Goal: Information Seeking & Learning: Learn about a topic

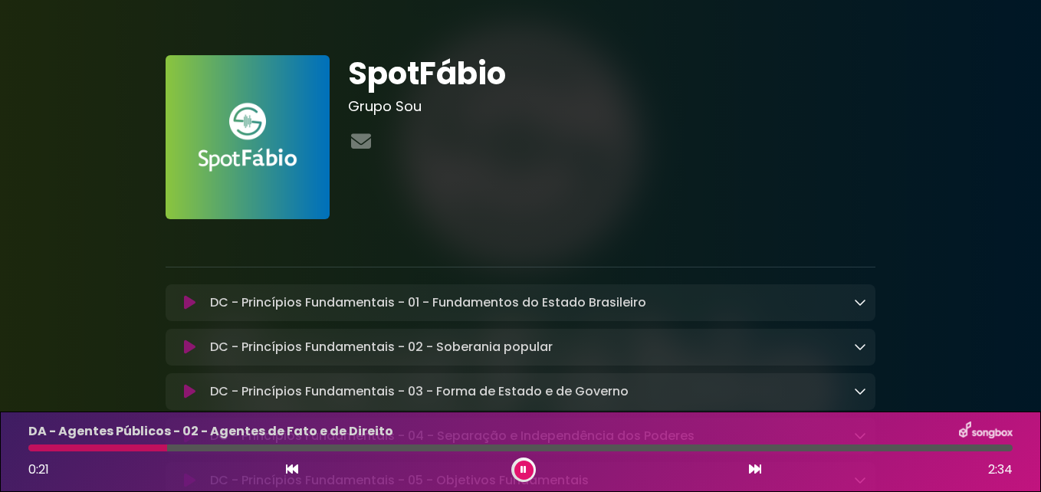
drag, startPoint x: 0, startPoint y: 0, endPoint x: 857, endPoint y: 53, distance: 858.4
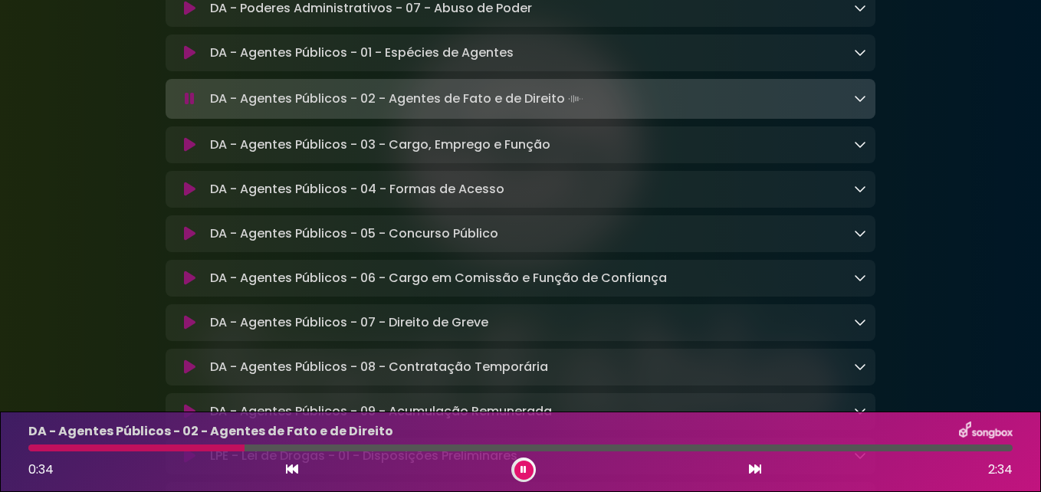
scroll to position [2682, 0]
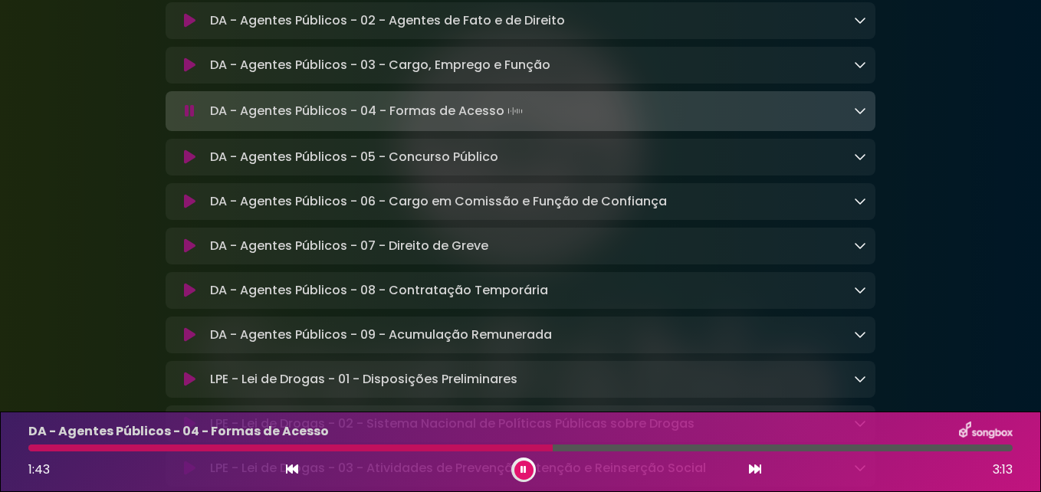
click at [857, 116] on icon at bounding box center [860, 110] width 12 height 12
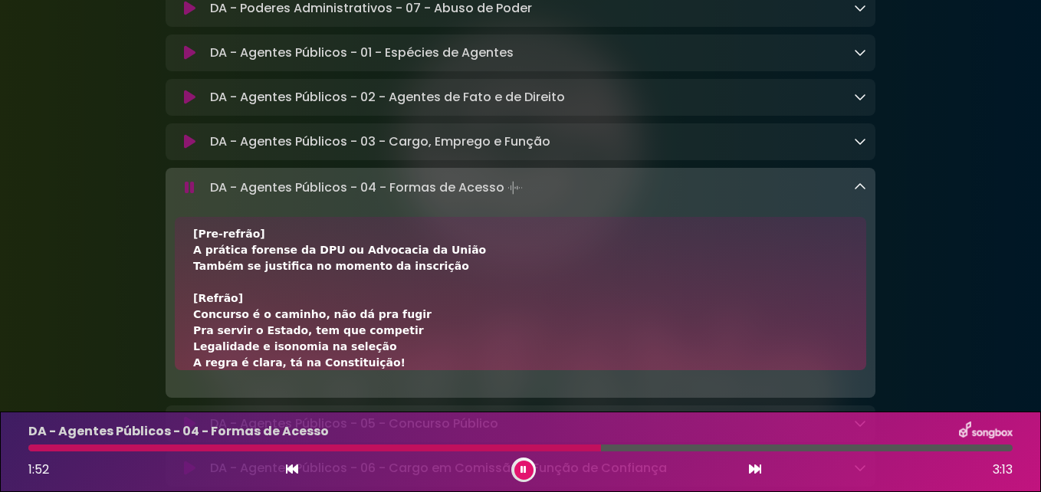
scroll to position [640, 0]
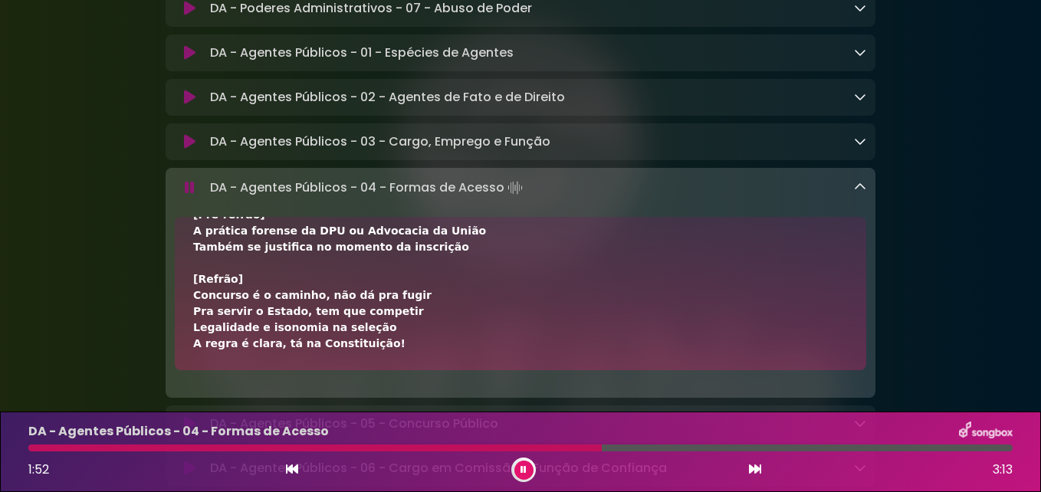
drag, startPoint x: 193, startPoint y: 287, endPoint x: 391, endPoint y: 408, distance: 232.2
click at [391, 370] on div "[Verso 1] Pra entrar no serviço da administração Regra geral é concurso, exige …" at bounding box center [520, 293] width 691 height 153
drag, startPoint x: 391, startPoint y: 408, endPoint x: 323, endPoint y: 372, distance: 76.5
copy div "[Lorem 0] Ips dolors am consect ad elitseddoeius Tempo incid u laboreet, dolor …"
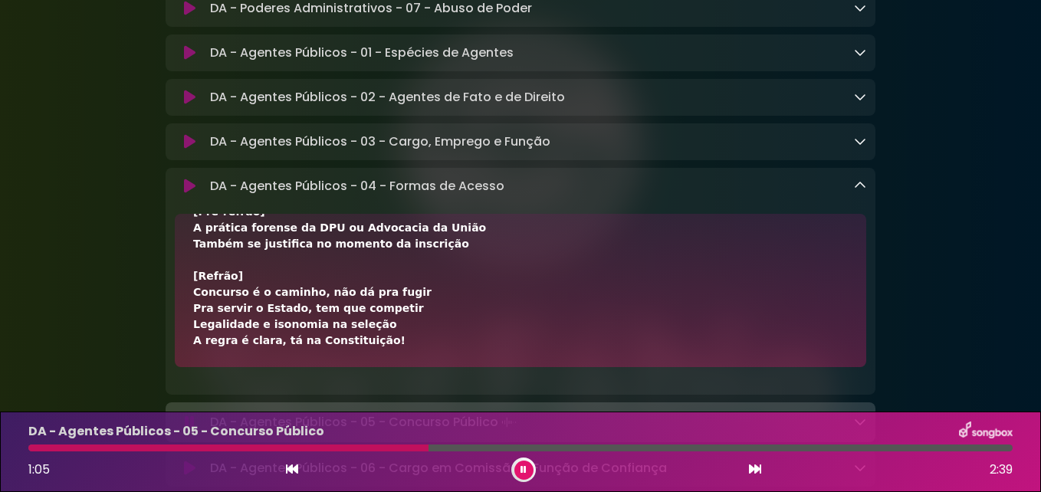
click at [858, 195] on link at bounding box center [860, 186] width 12 height 18
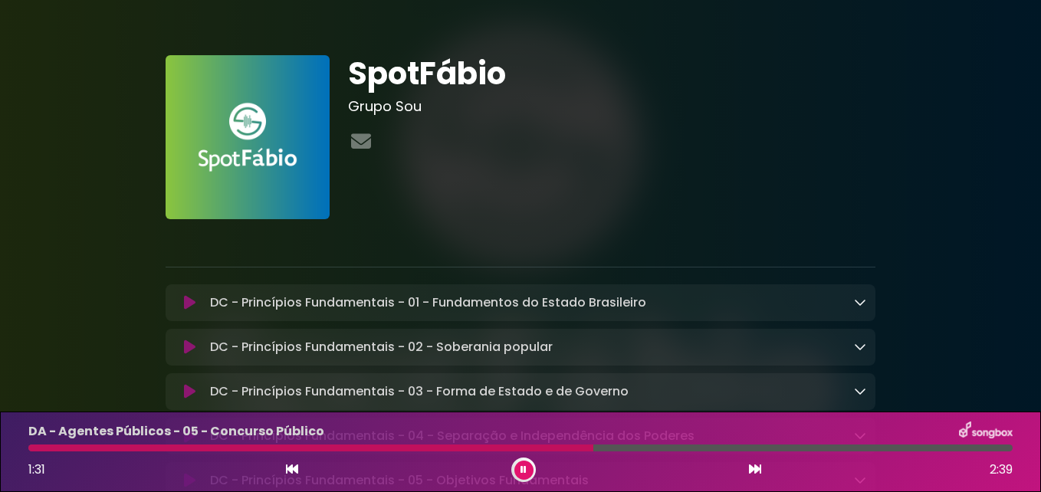
scroll to position [77, 0]
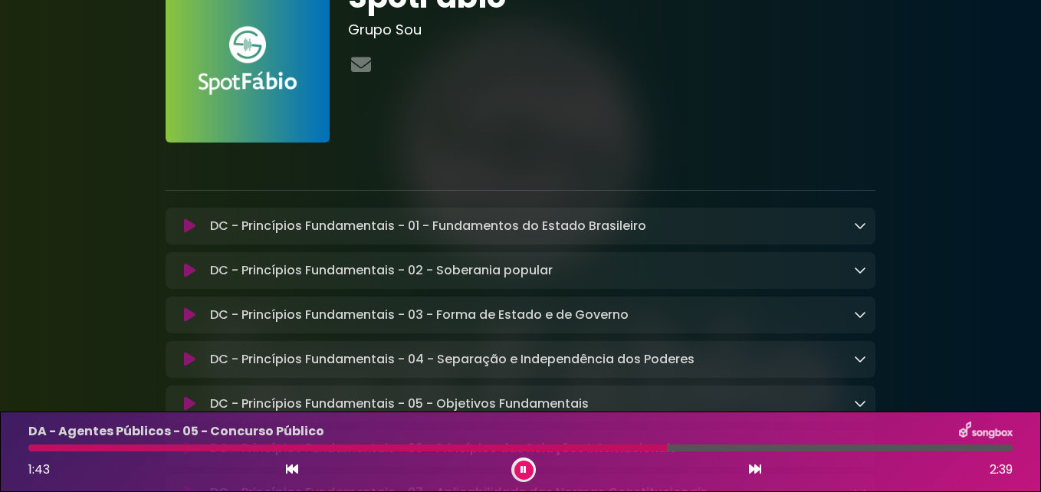
click at [864, 226] on icon at bounding box center [860, 225] width 12 height 12
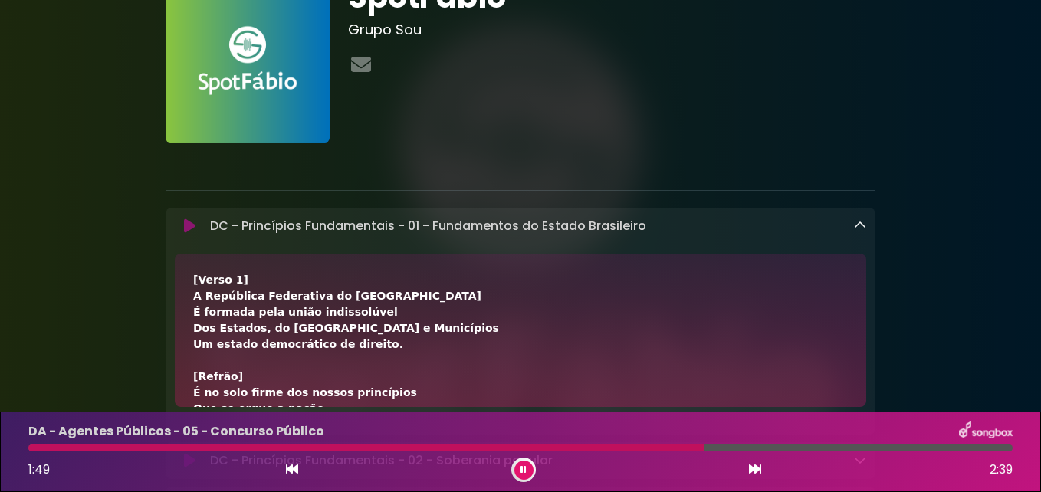
drag, startPoint x: 212, startPoint y: 223, endPoint x: 572, endPoint y: 376, distance: 391.8
click at [572, 376] on div "DC - Princípios Fundamentais - 01 - Fundamentos do Estado Brasileiro Loading Tr…" at bounding box center [521, 321] width 710 height 227
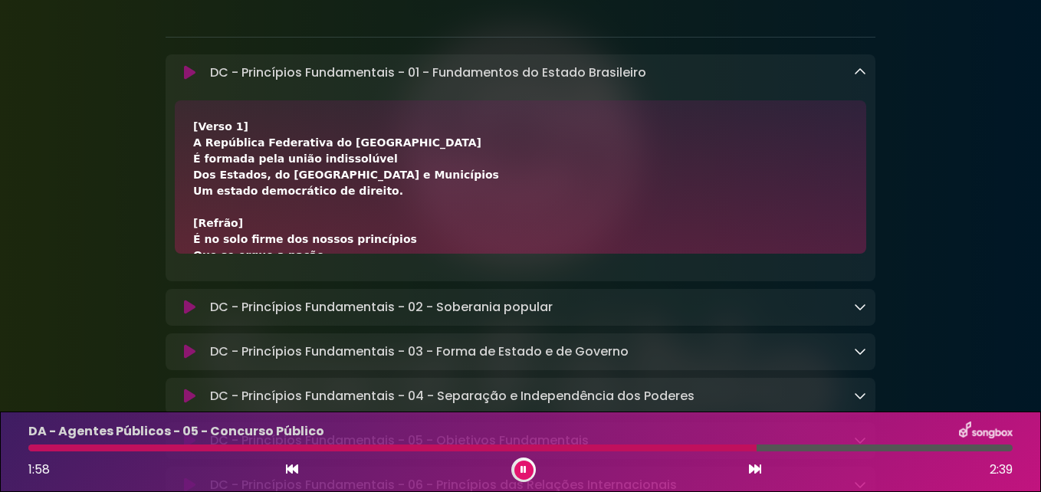
click at [428, 129] on div "[Verso 1] A República Federativa do Brasil É formada pela união indissolúvel Do…" at bounding box center [520, 457] width 654 height 676
click at [208, 68] on div "DC - Princípios Fundamentais - 01 - Fundamentos do Estado Brasileiro Loading Tr…" at bounding box center [535, 73] width 662 height 18
drag, startPoint x: 210, startPoint y: 74, endPoint x: 535, endPoint y: 236, distance: 363.3
click at [535, 236] on div "DC - Princípios Fundamentais - 01 - Fundamentos do Estado Brasileiro Loading Tr…" at bounding box center [521, 167] width 710 height 227
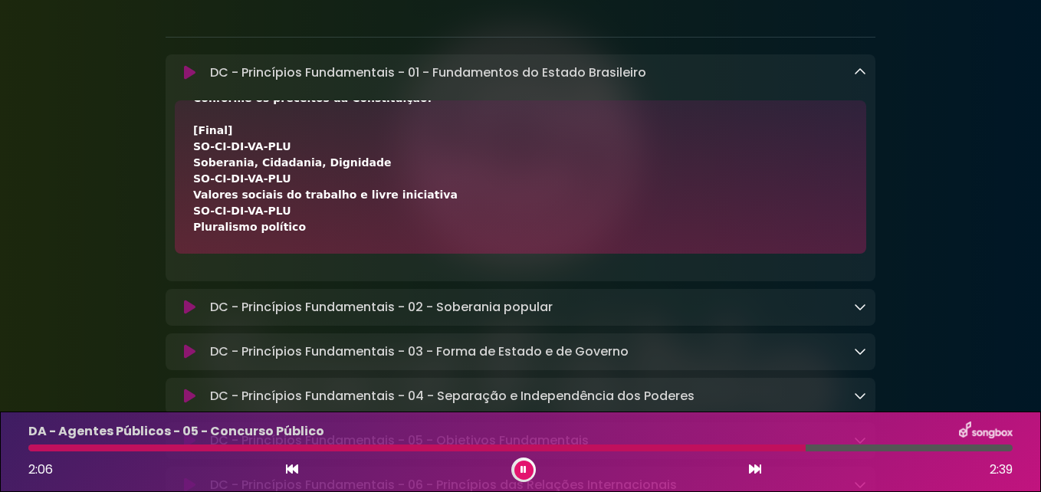
scroll to position [383, 0]
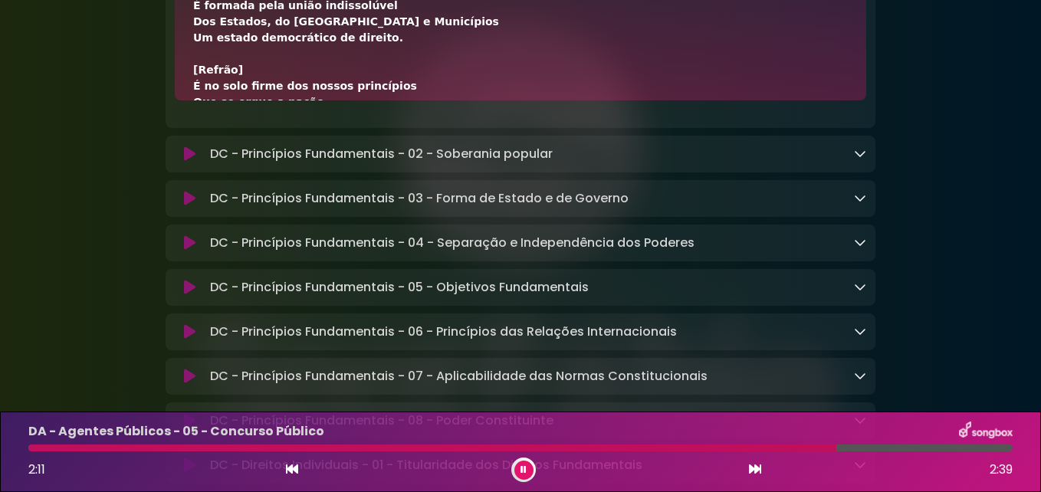
scroll to position [153, 0]
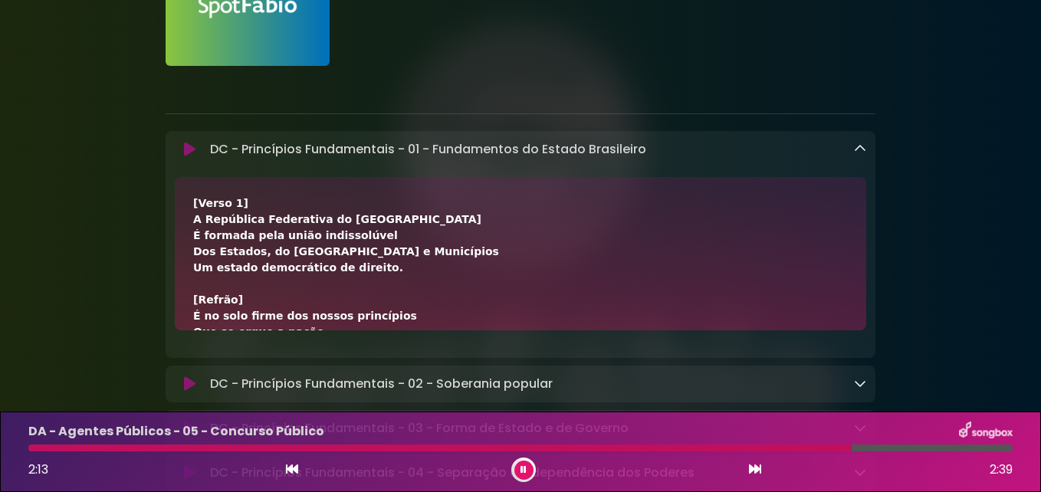
drag, startPoint x: 210, startPoint y: 149, endPoint x: 390, endPoint y: 325, distance: 252.0
click at [390, 325] on div "DC - Princípios Fundamentais - 01 - Fundamentos do Estado Brasileiro Loading Tr…" at bounding box center [521, 244] width 710 height 227
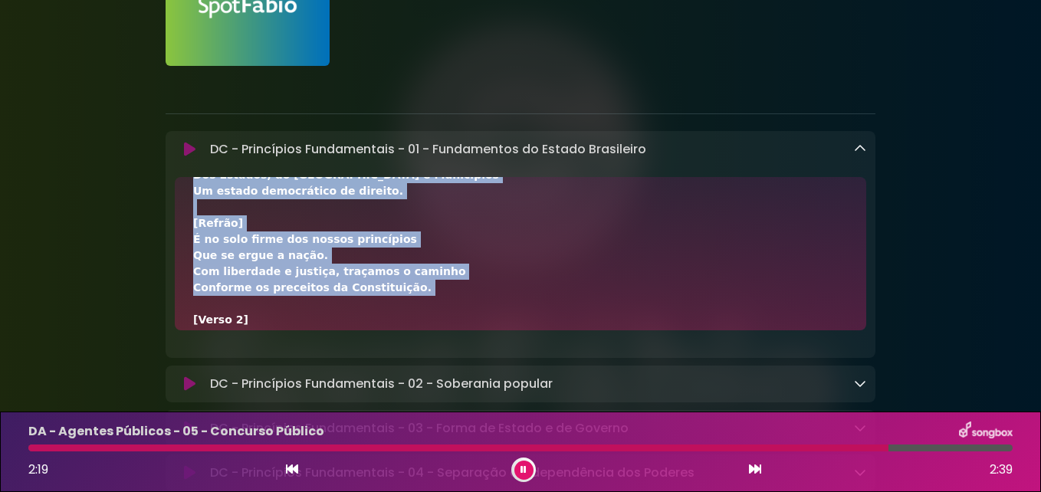
scroll to position [0, 0]
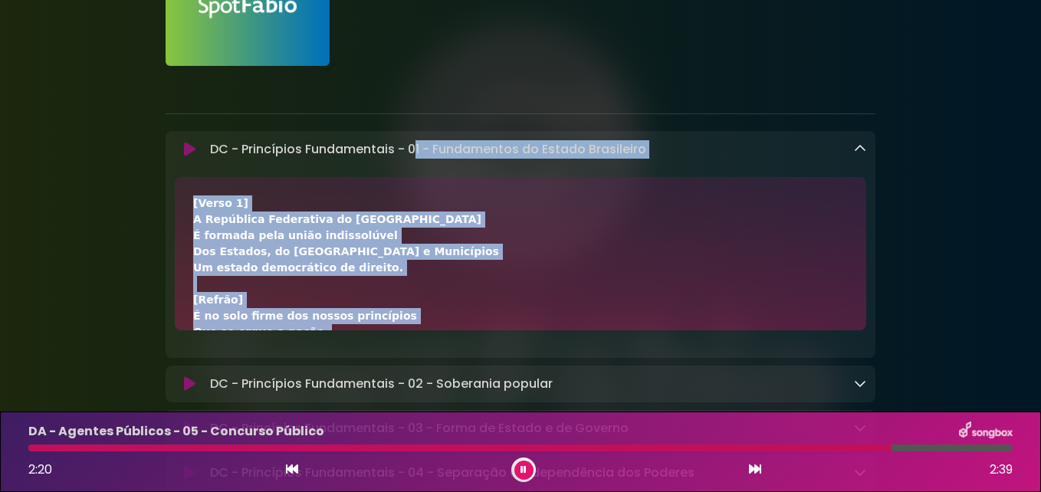
drag, startPoint x: 419, startPoint y: 304, endPoint x: 416, endPoint y: 156, distance: 147.9
click at [416, 156] on div "DC - Princípios Fundamentais - 01 - Fundamentos do Estado Brasileiro Loading Tr…" at bounding box center [521, 244] width 710 height 227
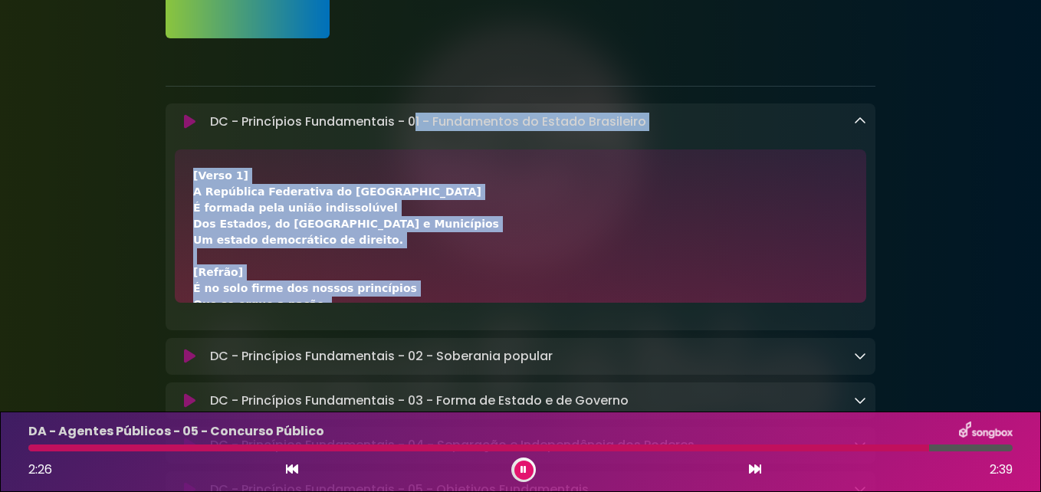
scroll to position [81, 0]
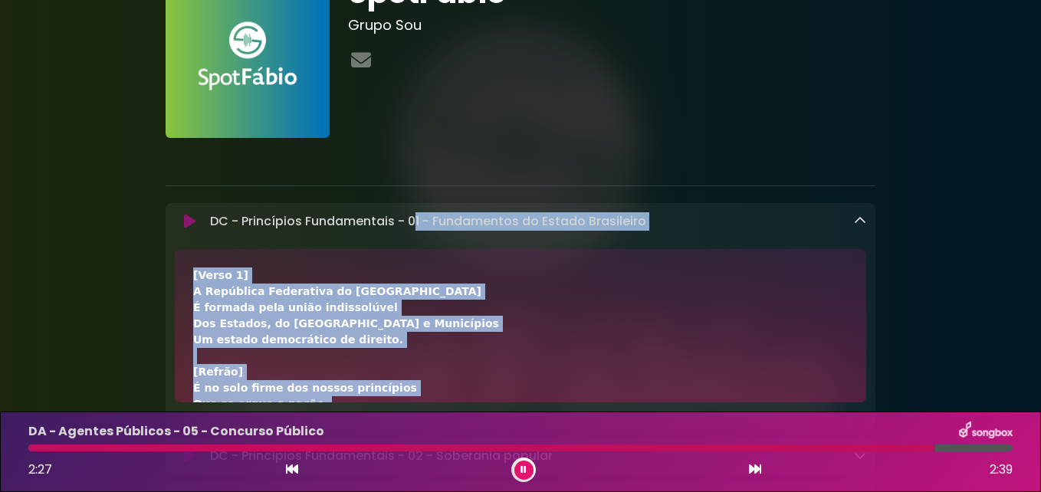
drag, startPoint x: 295, startPoint y: 156, endPoint x: 211, endPoint y: 215, distance: 102.9
click at [210, 215] on div "DC - Princípios Fundamentais - 01 - Fundamentos do Estado Brasileiro Loading Tr…" at bounding box center [521, 316] width 710 height 227
copy div "LO - Ipsumdolor Sitametconse - 08 - Adipiscinge se Doeius Temporinci Utlabor Et…"
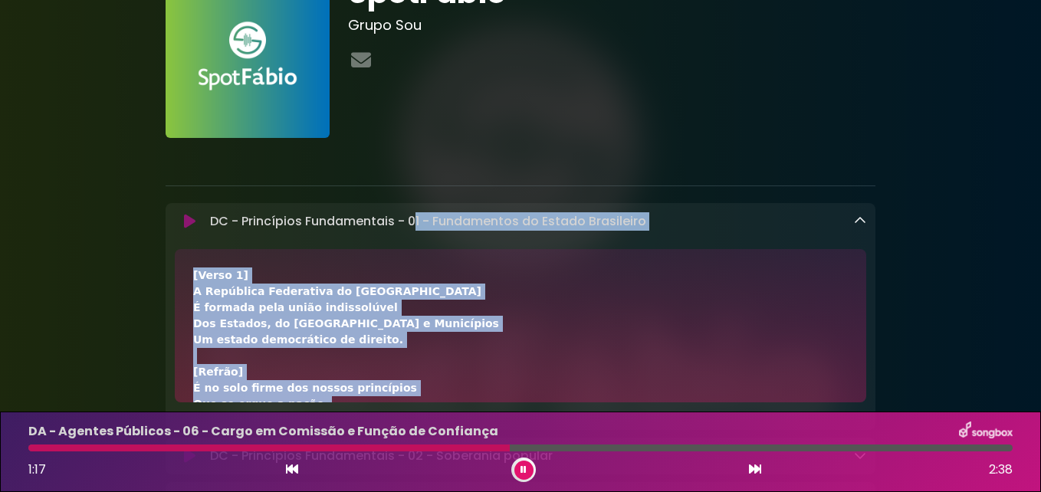
click at [855, 215] on link at bounding box center [860, 221] width 12 height 18
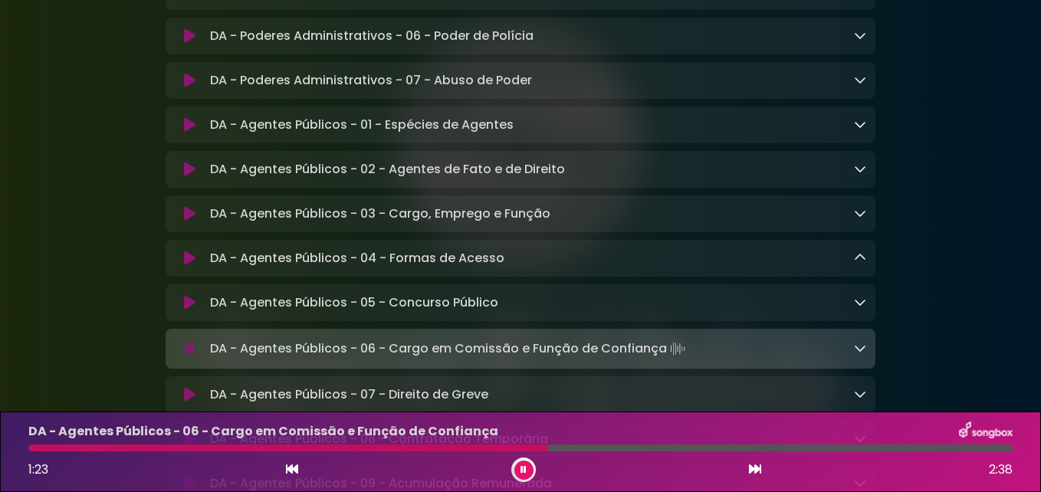
scroll to position [2687, 0]
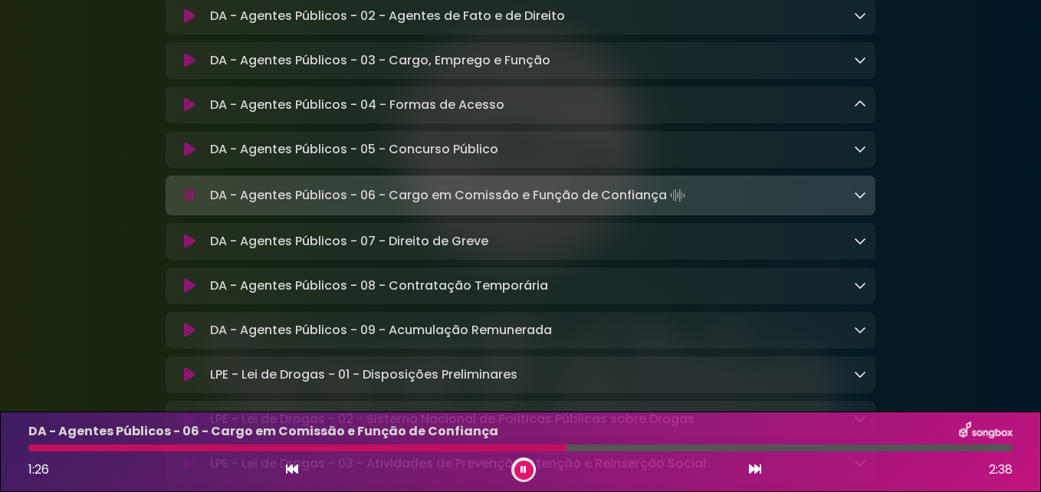
click at [861, 155] on icon at bounding box center [860, 149] width 12 height 12
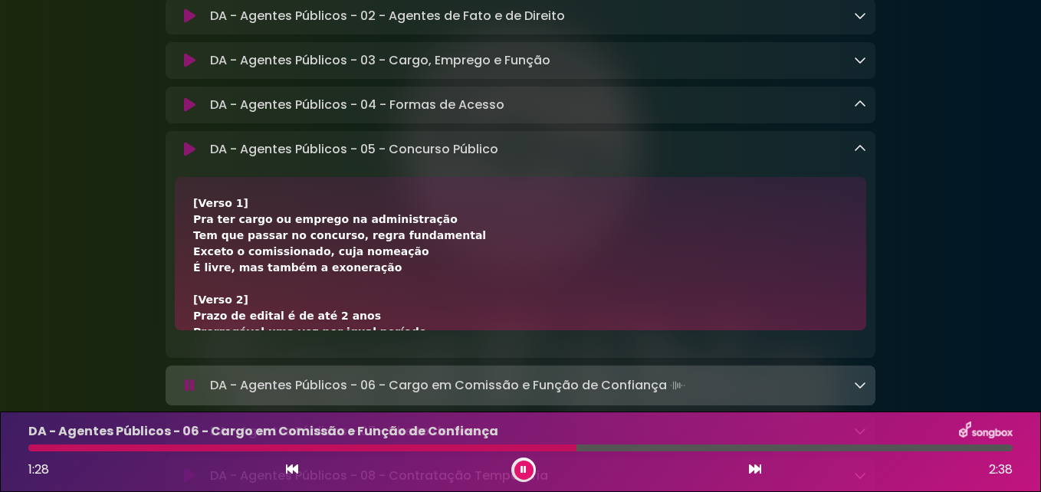
scroll to position [2610, 0]
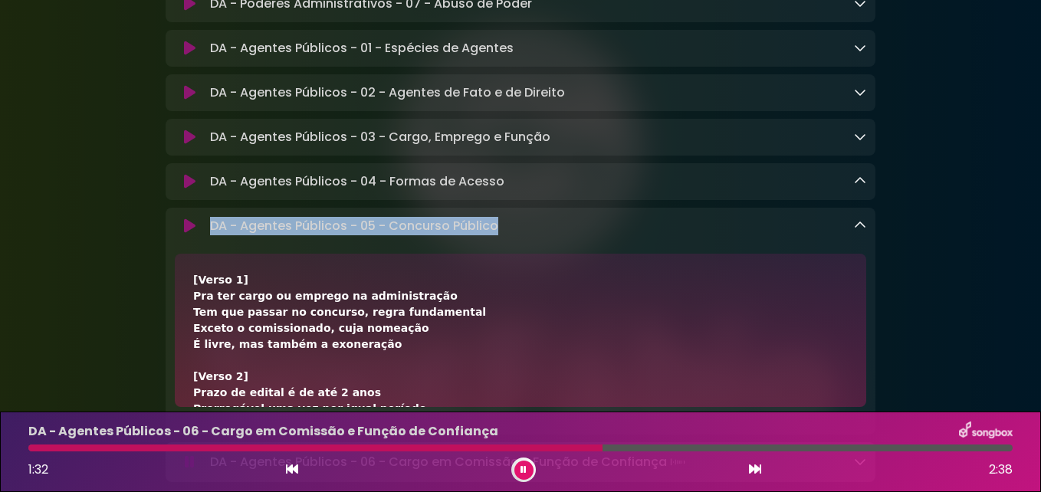
drag, startPoint x: 208, startPoint y: 269, endPoint x: 492, endPoint y: 271, distance: 284.3
click at [492, 235] on div "DA - Agentes Públicos - 05 - Concurso Público Loading Track..." at bounding box center [535, 226] width 662 height 18
copy p "DA - Agentes Públicos - 05 - Concurso Público"
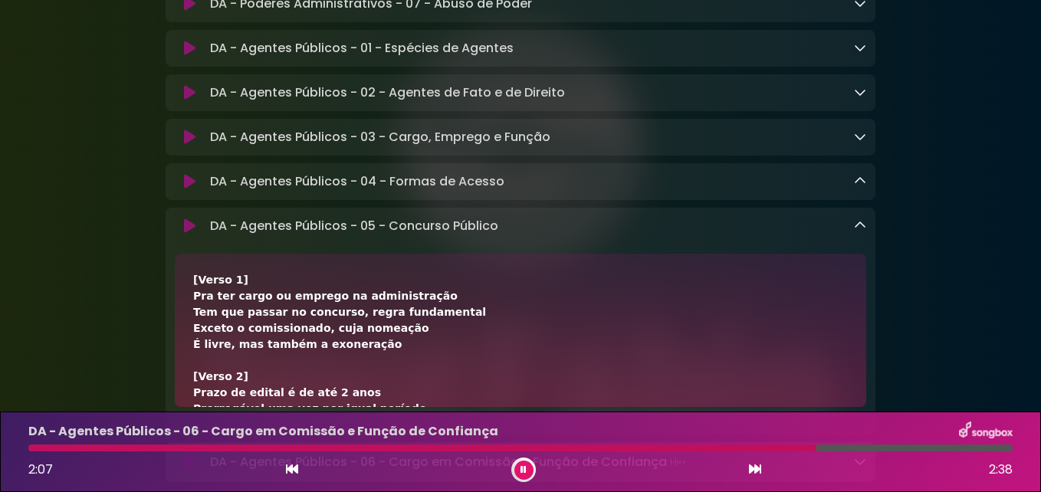
click at [868, 235] on div "DA - Agentes Públicos - 05 - Concurso Público Loading Track..." at bounding box center [521, 226] width 710 height 18
click at [863, 231] on icon at bounding box center [860, 225] width 12 height 12
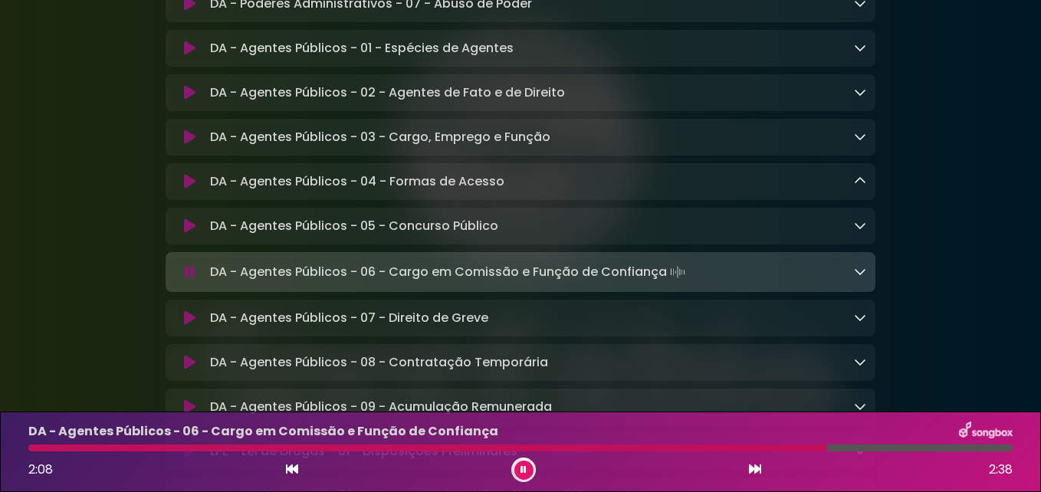
scroll to position [2763, 0]
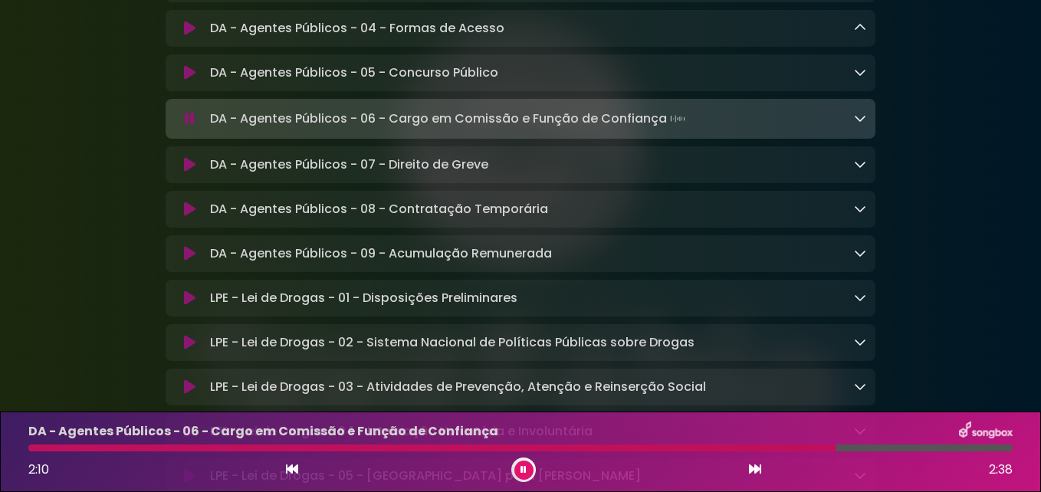
click at [187, 172] on icon at bounding box center [189, 164] width 11 height 15
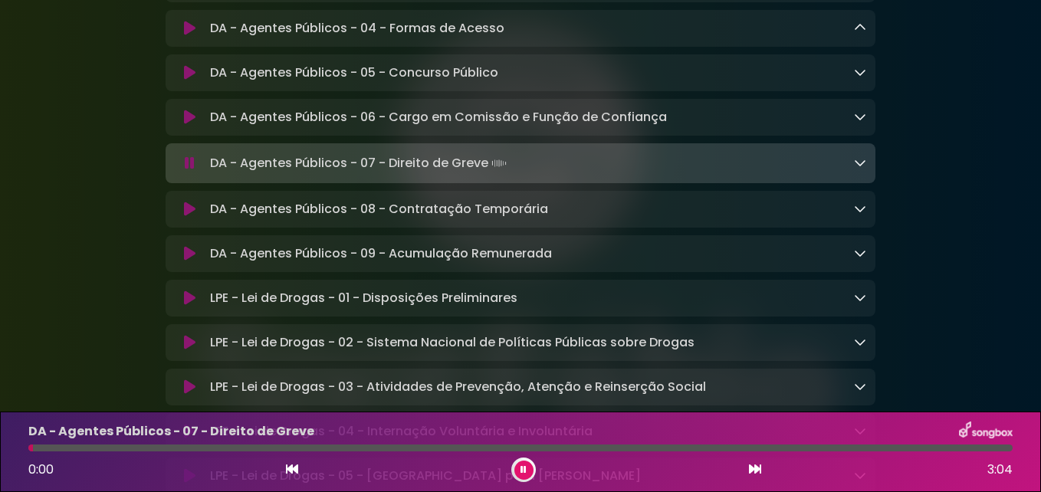
click at [185, 217] on icon at bounding box center [189, 209] width 11 height 15
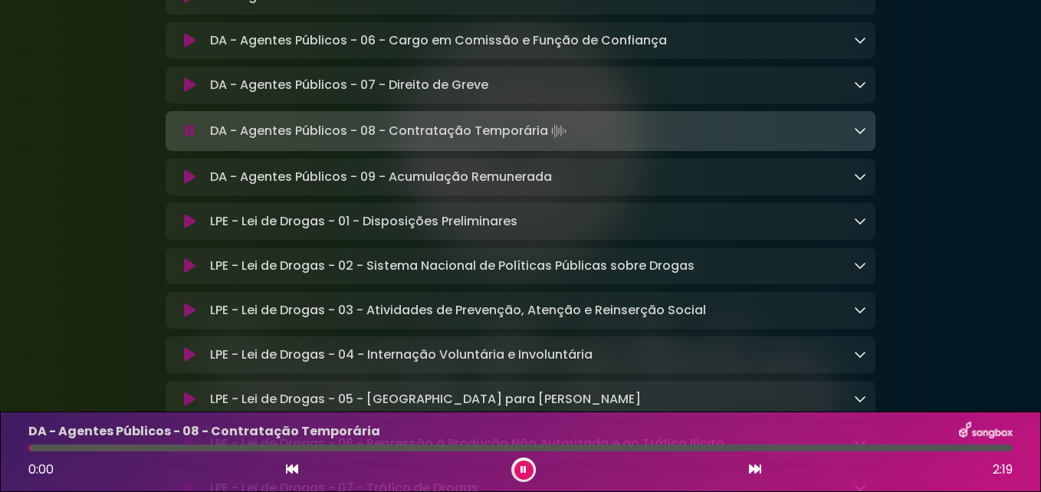
scroll to position [2993, 0]
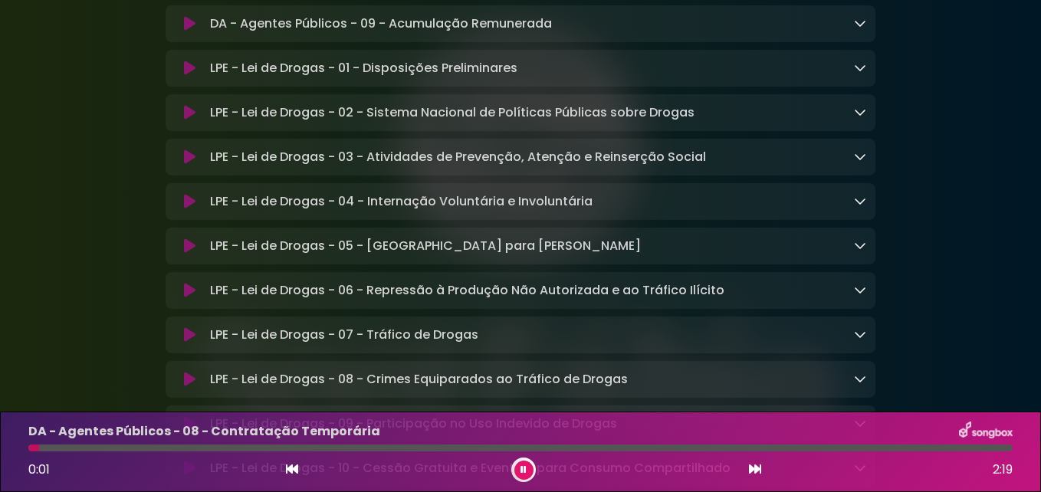
click at [185, 209] on icon at bounding box center [189, 201] width 11 height 15
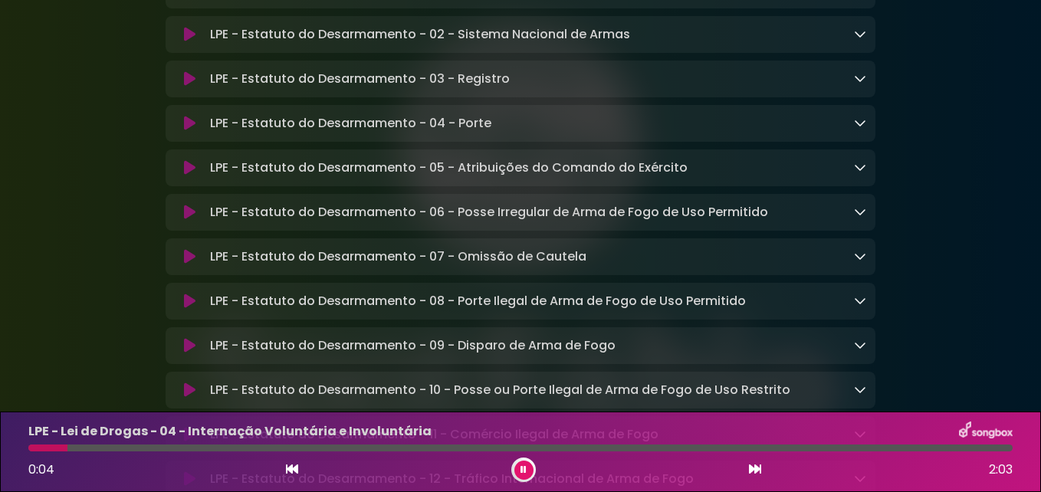
scroll to position [4833, 0]
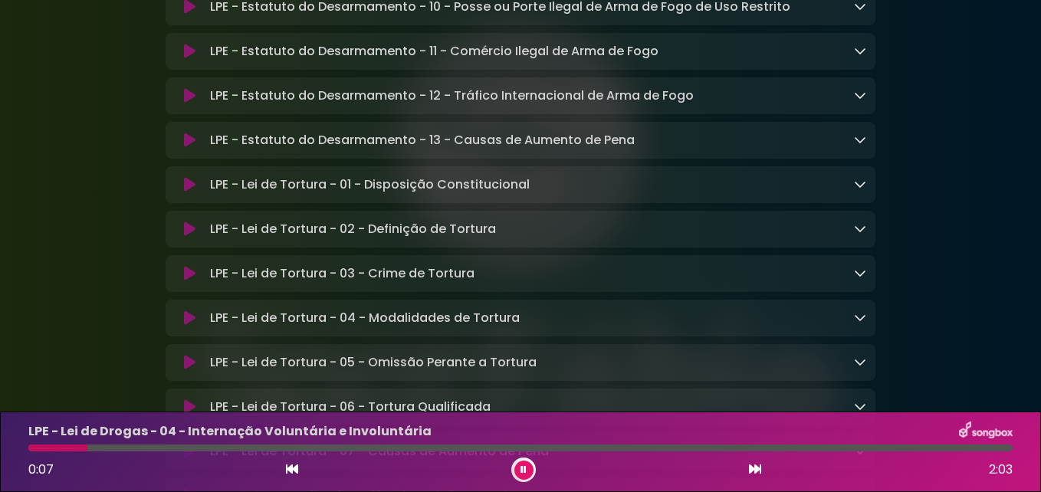
click at [187, 192] on icon at bounding box center [189, 184] width 11 height 15
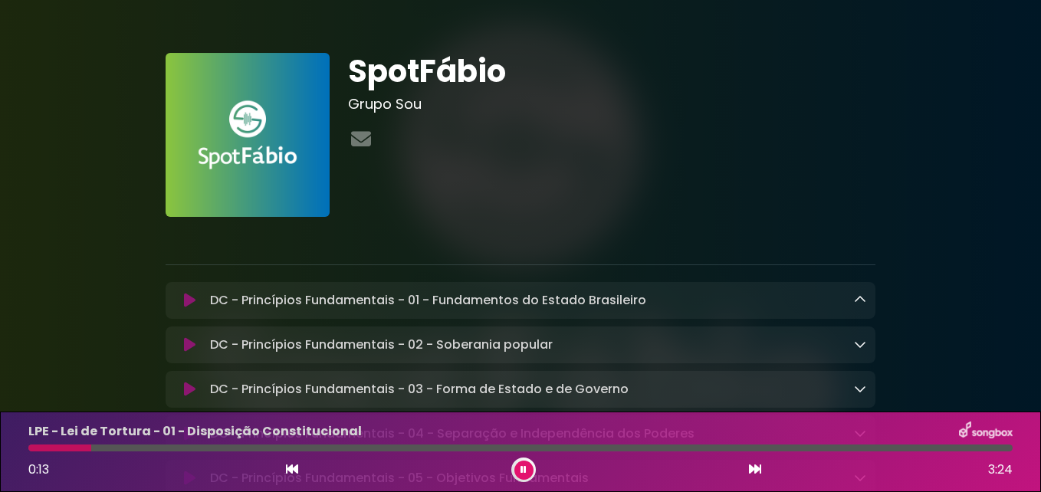
scroll to position [0, 0]
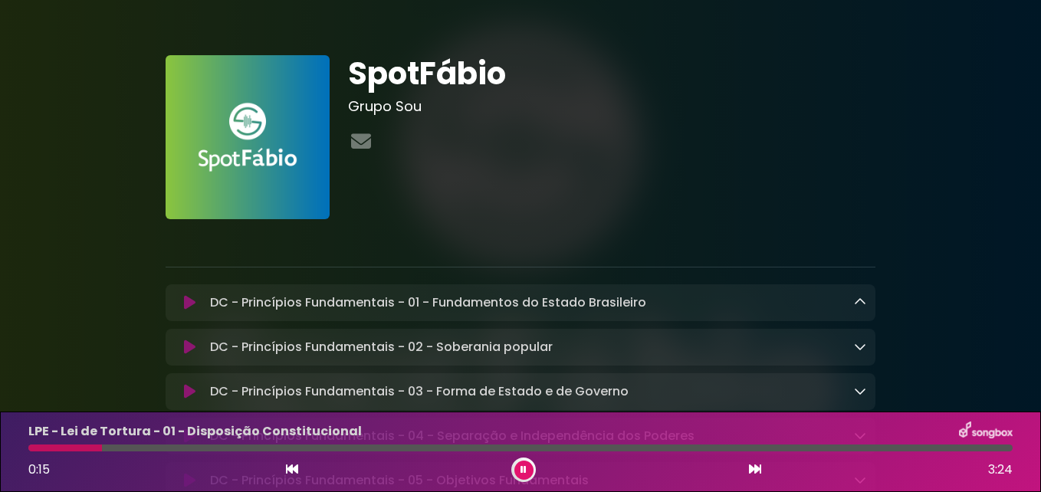
click at [860, 345] on icon at bounding box center [860, 346] width 12 height 12
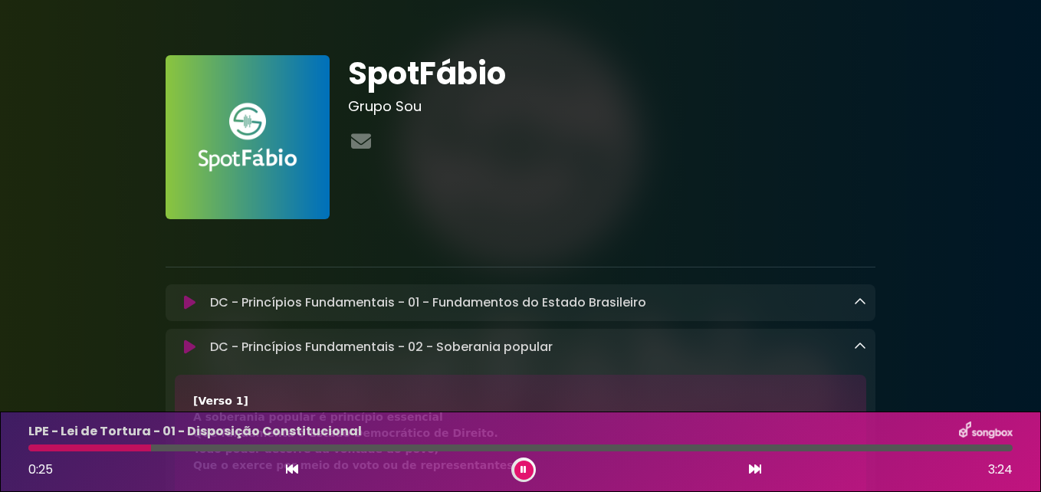
drag, startPoint x: 369, startPoint y: 121, endPoint x: 213, endPoint y: 344, distance: 272.3
click at [213, 344] on div "DC - Princípios Fundamentais - 02 - Soberania popular Loading Track..." at bounding box center [521, 442] width 710 height 227
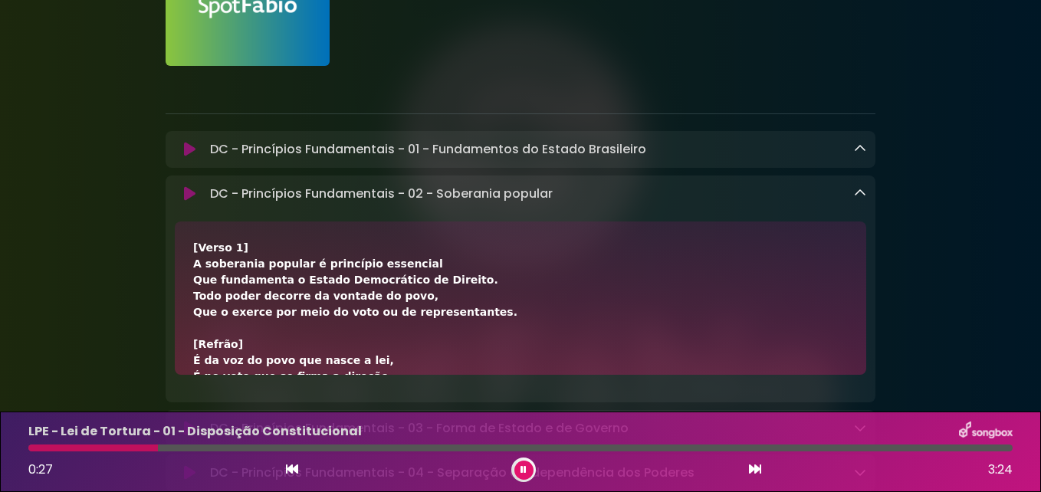
scroll to position [153, 0]
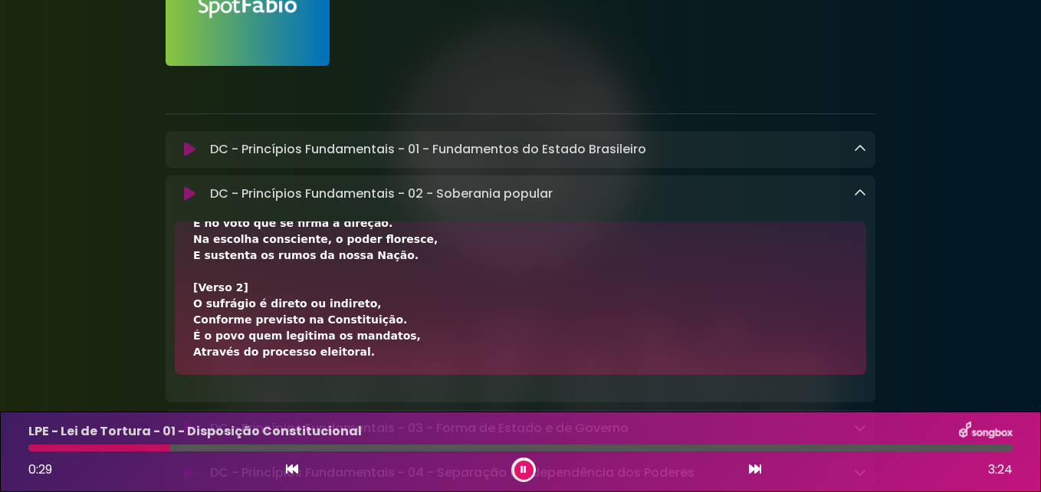
copy div "LO - Ipsumdolor Sitametconse - 35 - Adipiscin elitsed Doeiusm Tempo... Inci Utl…"
click at [861, 195] on icon at bounding box center [860, 193] width 12 height 12
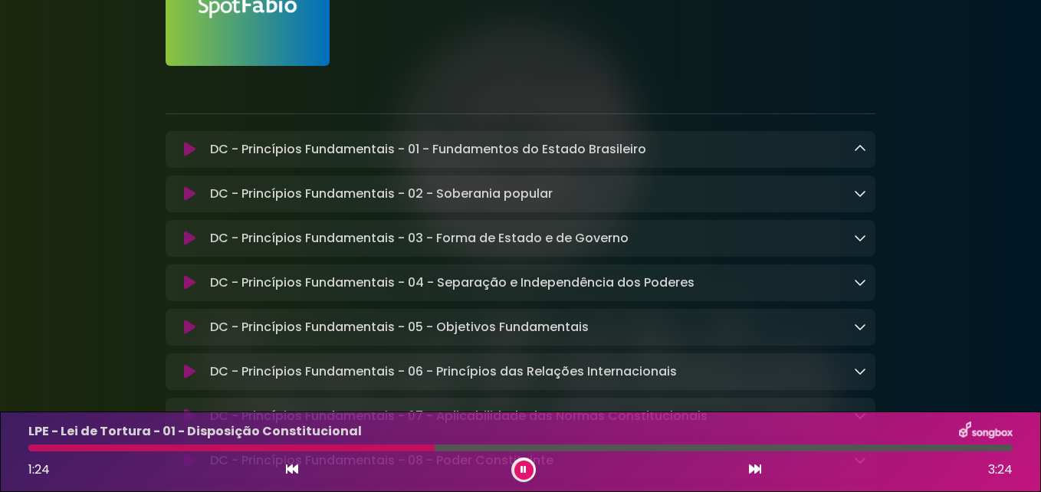
click at [861, 244] on icon at bounding box center [860, 237] width 12 height 12
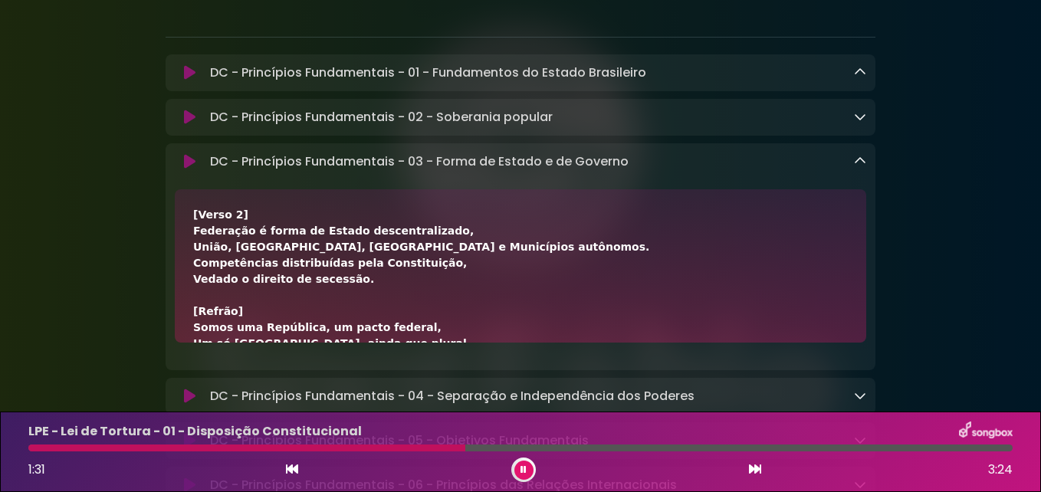
scroll to position [0, 0]
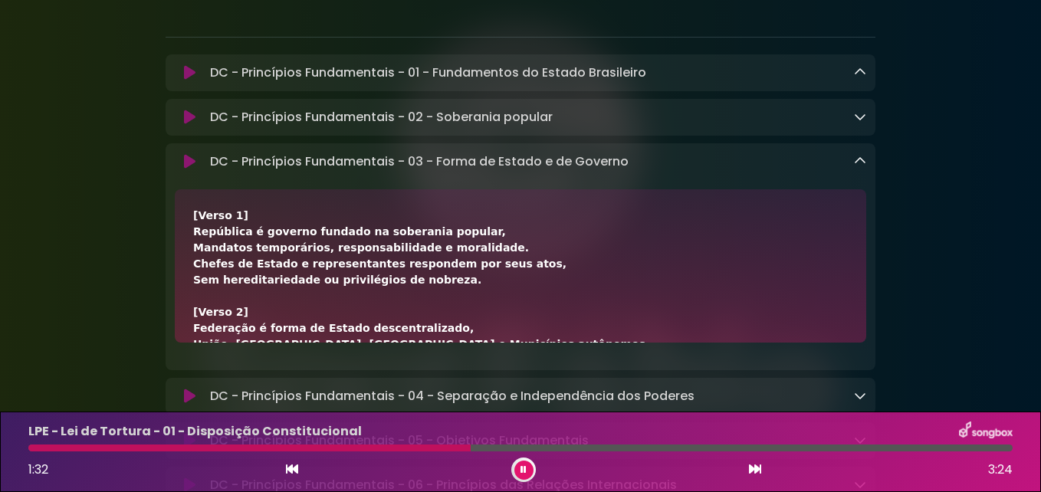
drag, startPoint x: 426, startPoint y: 321, endPoint x: 217, endPoint y: 166, distance: 260.7
click at [217, 166] on div "DC - Princípios Fundamentais - 03 - Forma de Estado e de Governo Loading Track.…" at bounding box center [521, 256] width 710 height 227
click at [209, 162] on div "DC - Princípios Fundamentais - 03 - Forma de Estado e de Governo Loading Track.…" at bounding box center [535, 162] width 662 height 18
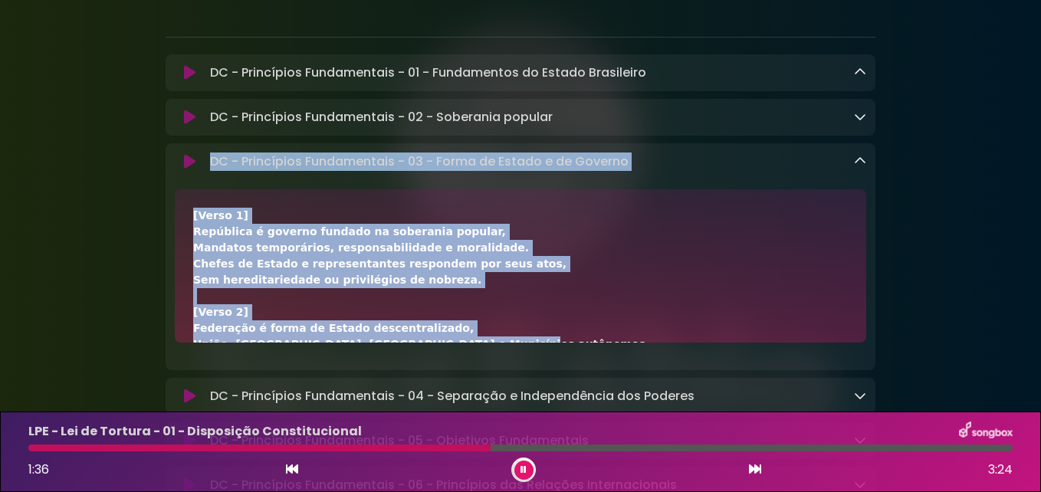
drag, startPoint x: 210, startPoint y: 156, endPoint x: 452, endPoint y: 347, distance: 308.8
click at [452, 347] on div "DC - Princípios Fundamentais - 03 - Forma de Estado e de Governo Loading Track.…" at bounding box center [521, 256] width 710 height 227
click at [452, 347] on div "[Verso 1] República é governo fundado na soberania popular, Mandatos temporário…" at bounding box center [521, 275] width 710 height 172
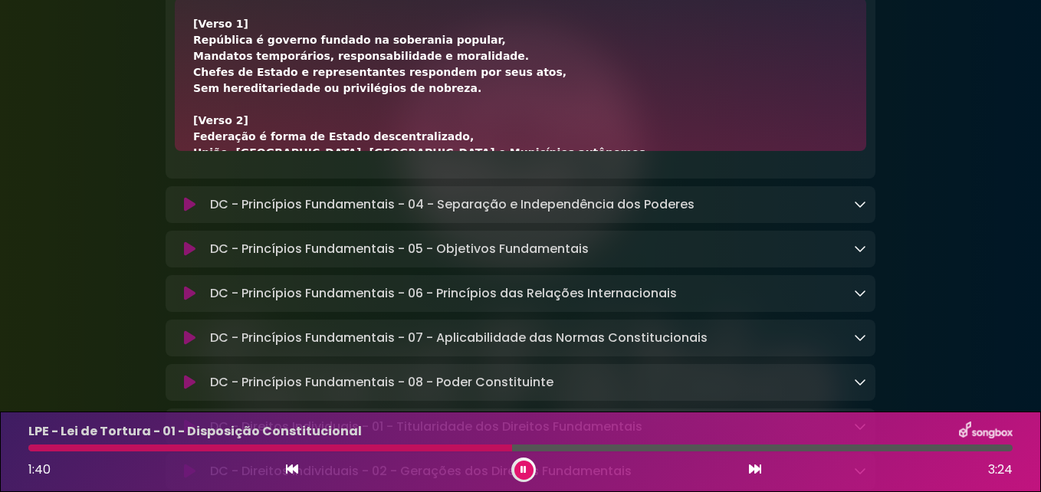
scroll to position [343, 0]
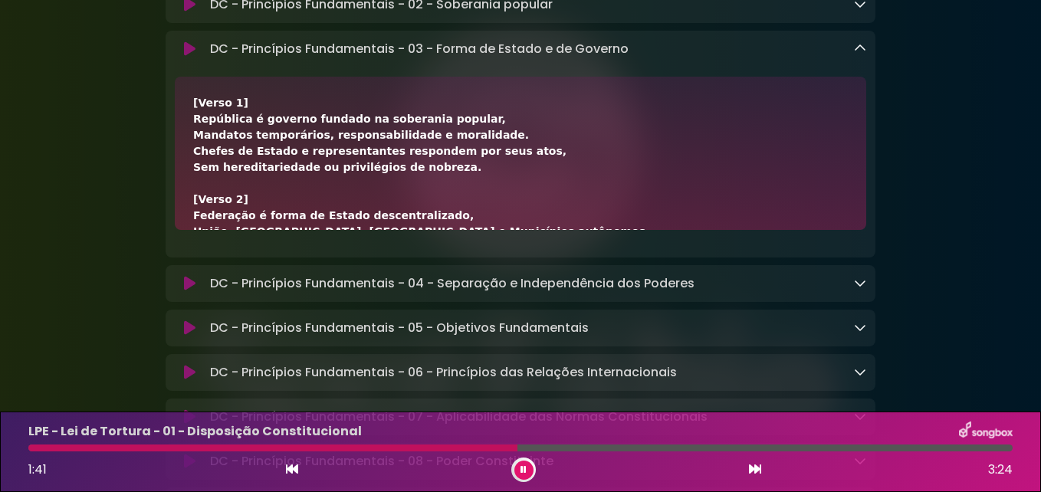
drag, startPoint x: 427, startPoint y: 91, endPoint x: 210, endPoint y: 55, distance: 219.8
click at [210, 55] on div "DC - Princípios Fundamentais - 03 - Forma de Estado e de Governo Loading Track.…" at bounding box center [521, 144] width 710 height 227
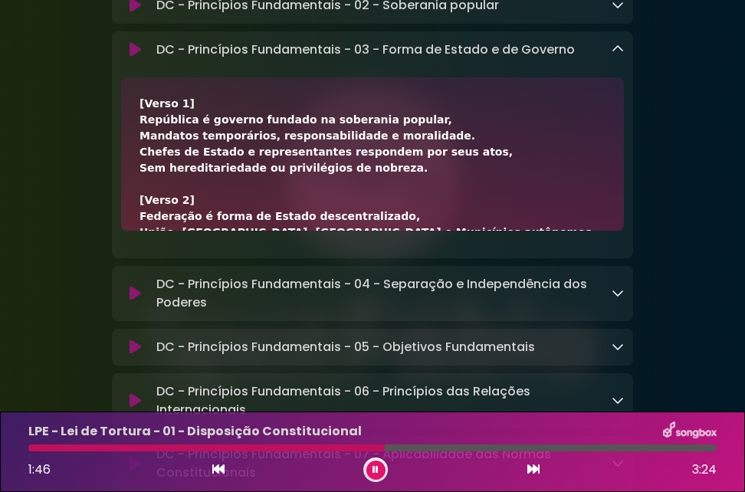
copy div "LO - Ipsumdolor Sitametconse - 85 - Adipi el Seddoe t in Utlabor Etdolor Magna.…"
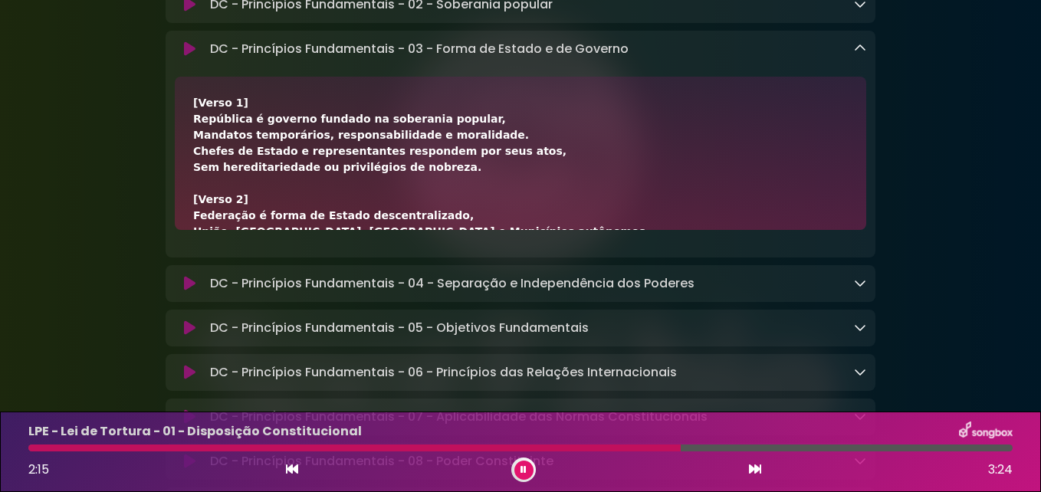
click at [861, 52] on icon at bounding box center [860, 48] width 12 height 12
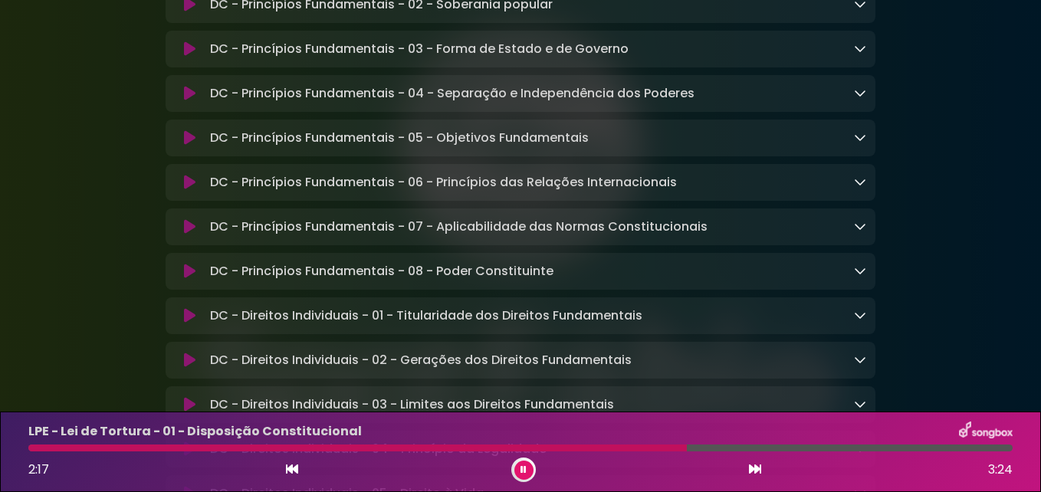
click at [859, 93] on icon at bounding box center [860, 93] width 12 height 12
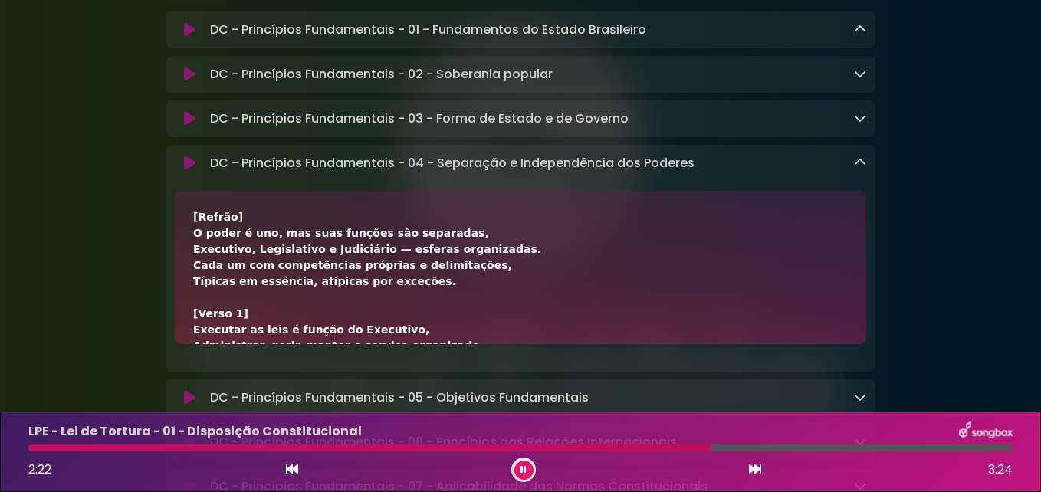
scroll to position [245, 0]
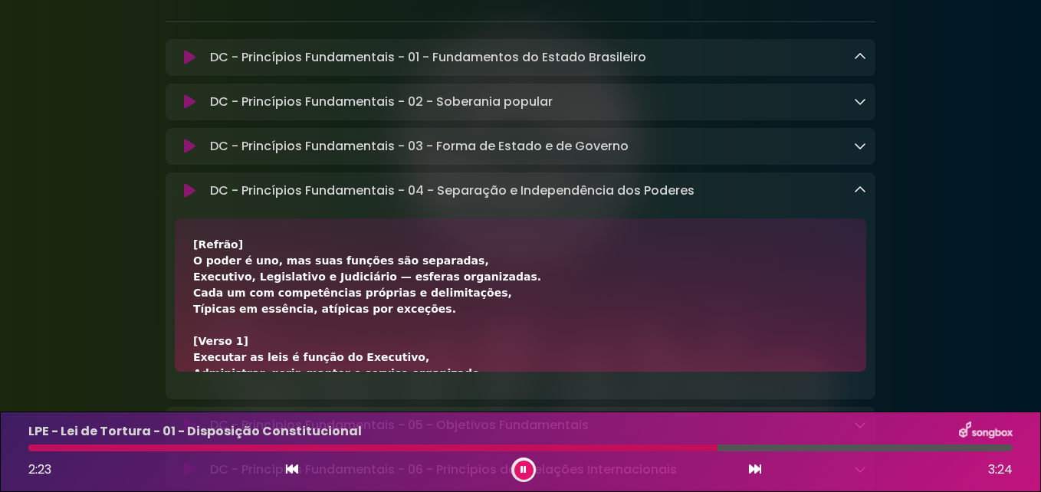
drag, startPoint x: 402, startPoint y: 98, endPoint x: 210, endPoint y: 186, distance: 211.6
click at [210, 186] on div "DC - Princípios Fundamentais - 04 - Separação e Independência dos Poderes Loadi…" at bounding box center [521, 285] width 710 height 227
drag, startPoint x: 210, startPoint y: 186, endPoint x: 226, endPoint y: 192, distance: 17.2
copy div "LO - Ipsumdolor Sitametconse - 89 - Adipiscin e Seddoeiusmodt inc Utlabor Etdol…"
click at [858, 193] on icon at bounding box center [860, 190] width 12 height 12
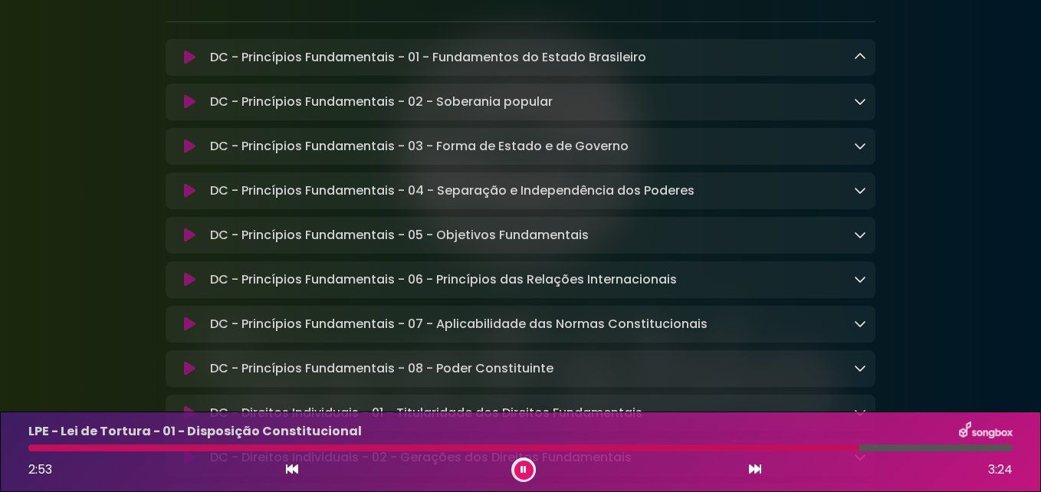
click at [857, 241] on icon at bounding box center [860, 234] width 12 height 12
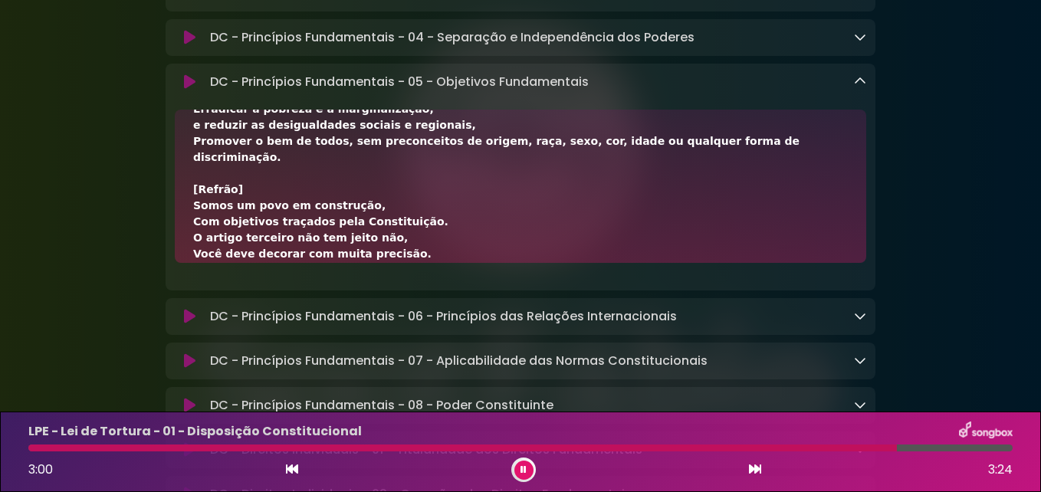
scroll to position [0, 0]
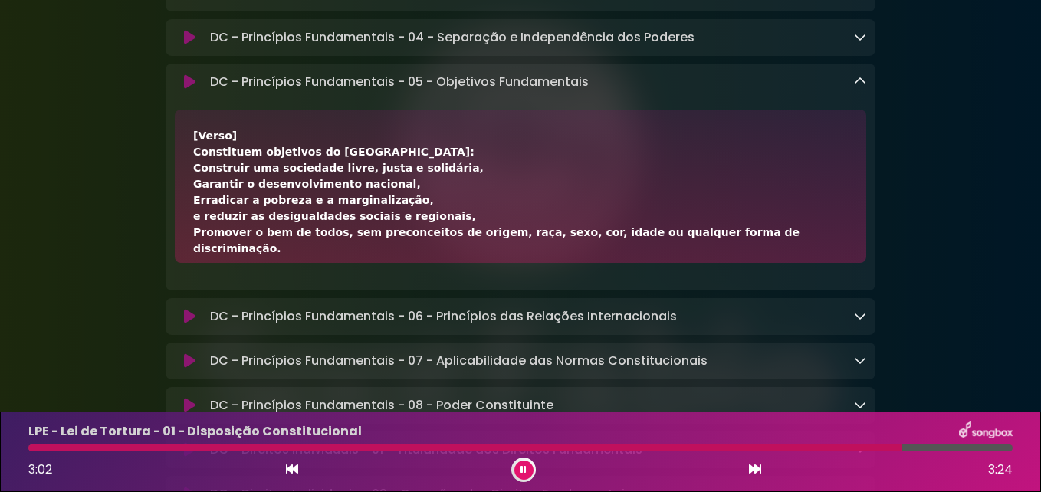
drag, startPoint x: 741, startPoint y: 241, endPoint x: 197, endPoint y: 93, distance: 563.9
click at [197, 93] on div "DC - Princípios Fundamentais - 05 - Objetivos Fundamentais Loading Track..." at bounding box center [521, 177] width 710 height 227
copy div "DC - Princípios Fundamentais - 05 - Objetivos Fundamentais Loading Track... You…"
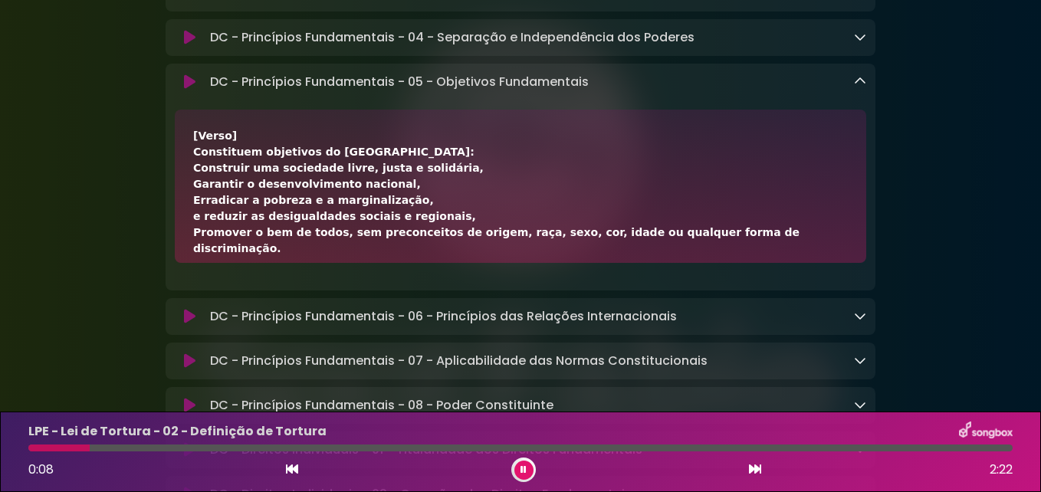
click at [856, 322] on icon at bounding box center [860, 316] width 12 height 12
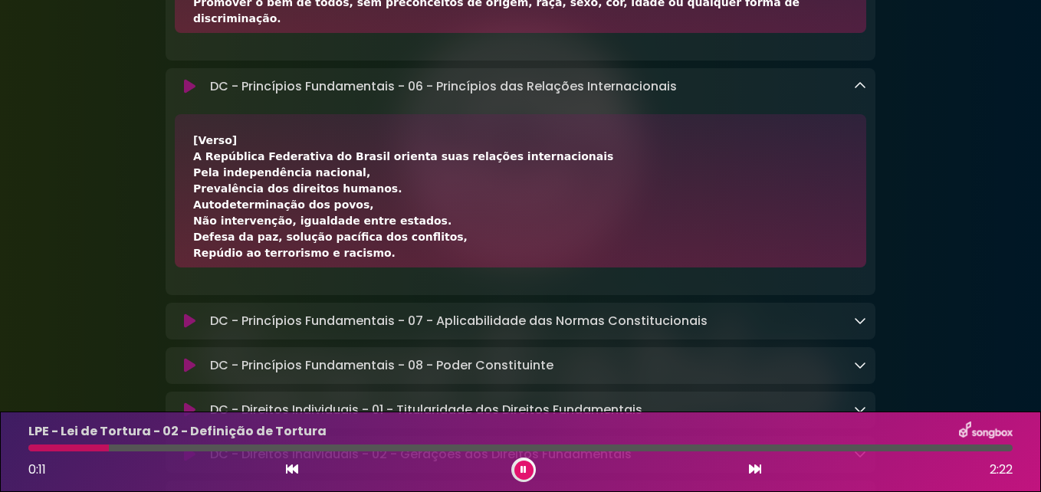
scroll to position [10, 0]
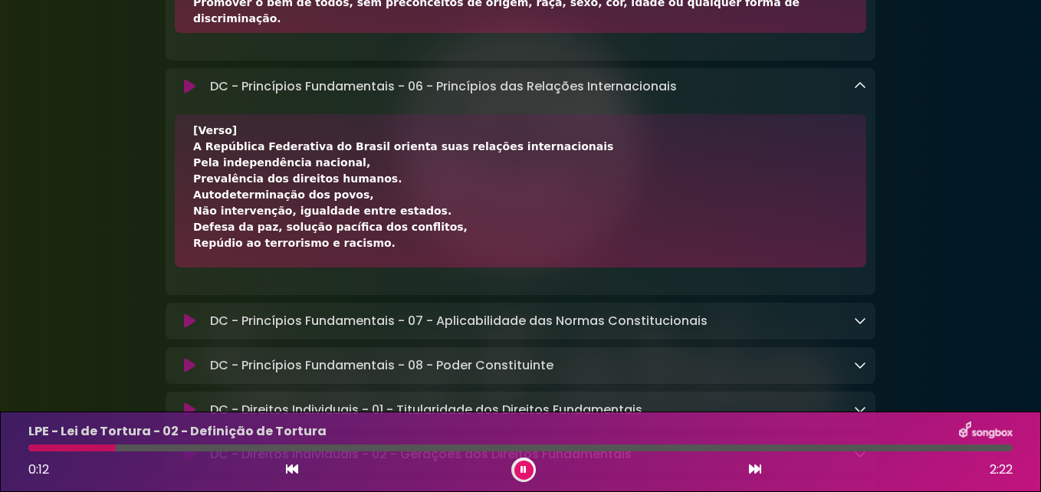
drag, startPoint x: 356, startPoint y: 261, endPoint x: 199, endPoint y: 140, distance: 197.9
click at [199, 140] on div "[Verso] A República Federativa do Brasil orienta suas relações internacionais P…" at bounding box center [520, 420] width 654 height 595
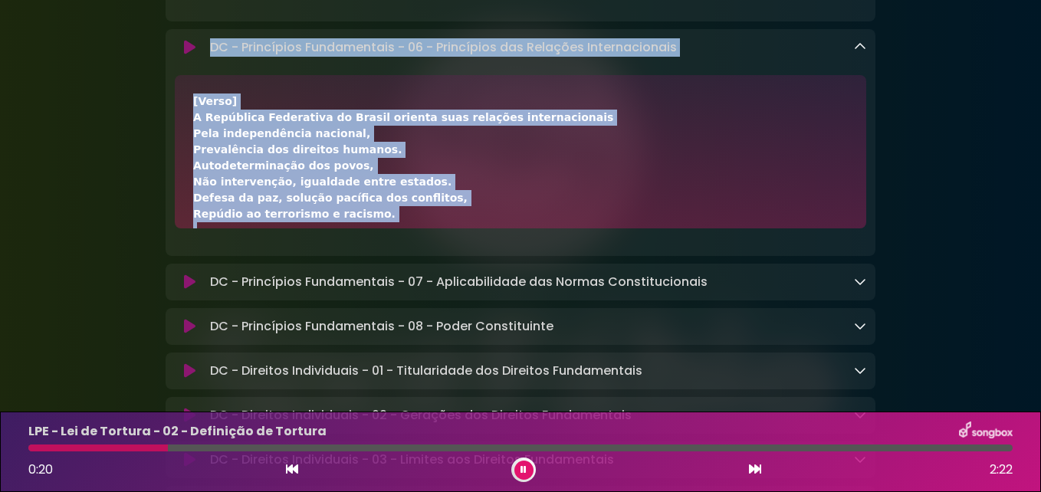
scroll to position [656, 0]
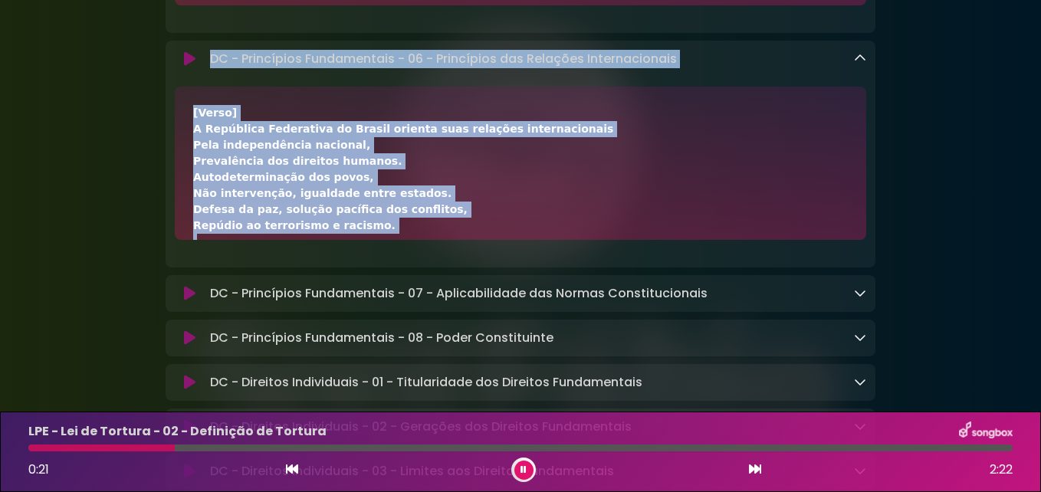
drag, startPoint x: 530, startPoint y: 93, endPoint x: 207, endPoint y: 64, distance: 324.7
click at [207, 64] on div "DC - Princípios Fundamentais - 06 - Princípios das Relações Internacionais Load…" at bounding box center [521, 154] width 710 height 227
drag, startPoint x: 207, startPoint y: 64, endPoint x: 406, endPoint y: 64, distance: 199.3
copy div "LO - Ipsumdolor Sitametconse - 67 - Adipiscing eli Seddoeiu Temporincididu Utla…"
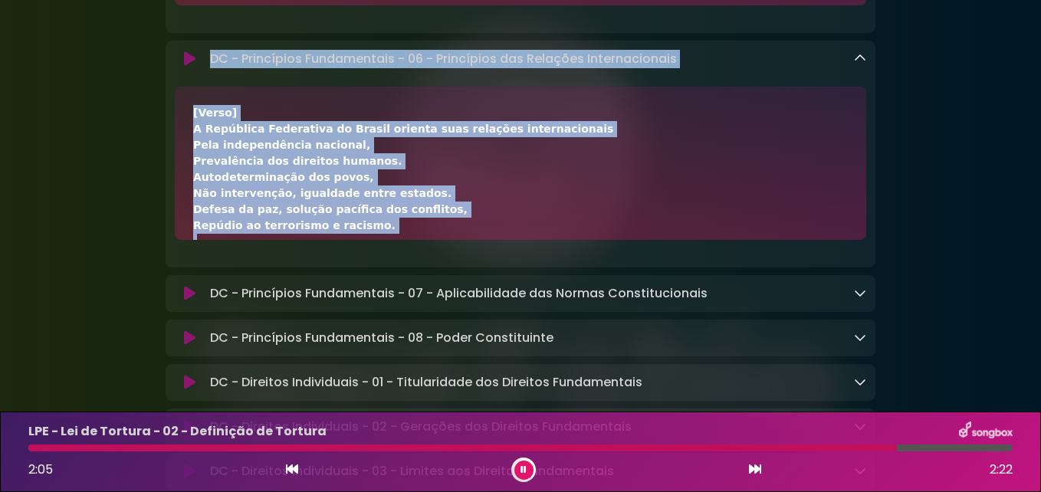
click at [864, 61] on icon at bounding box center [860, 58] width 12 height 12
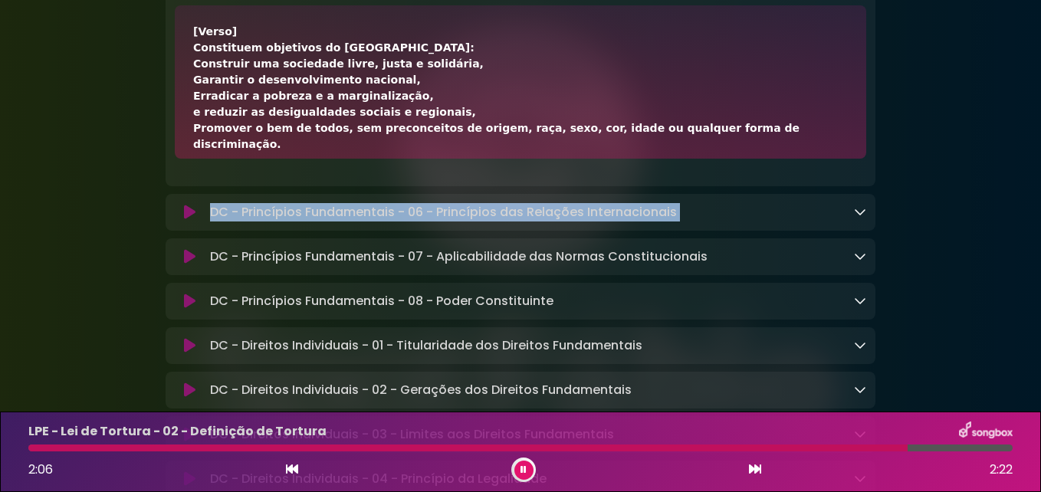
scroll to position [426, 0]
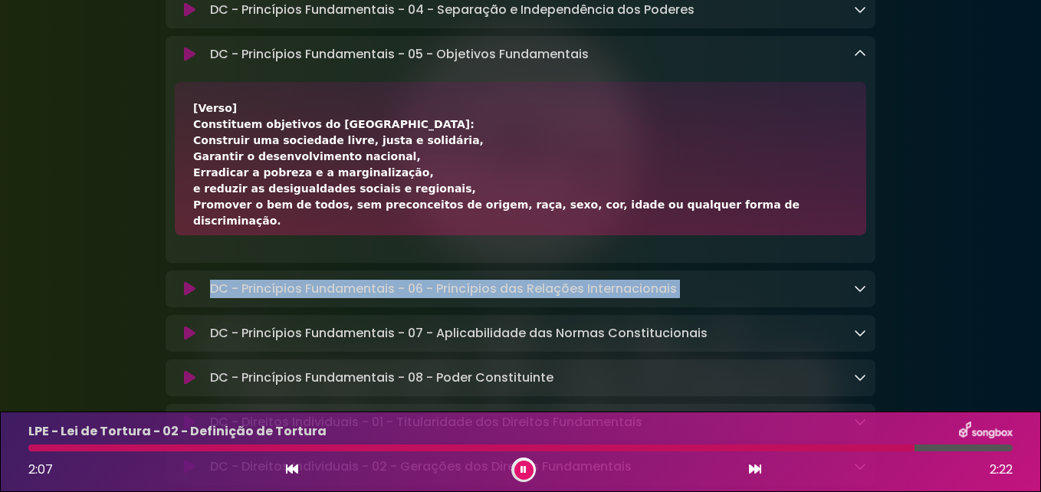
click at [861, 56] on icon at bounding box center [860, 54] width 12 height 12
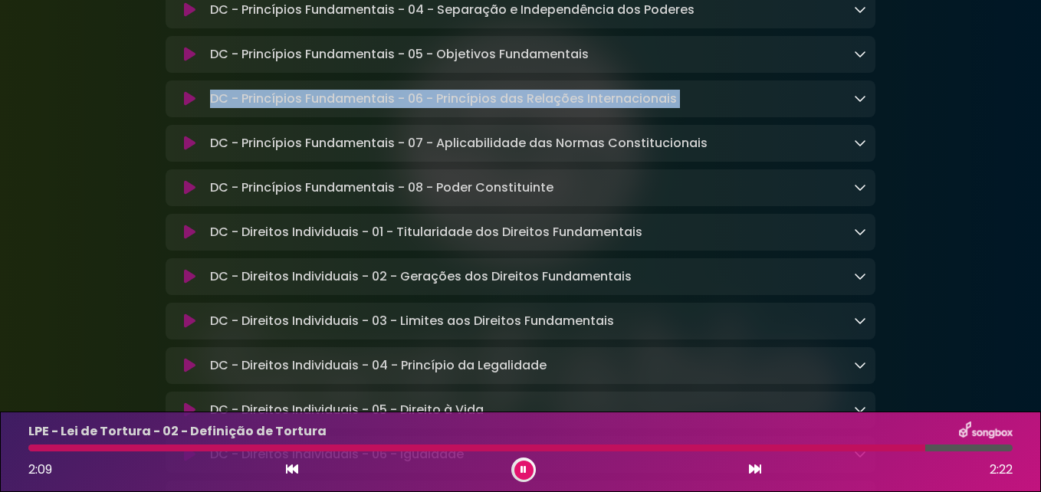
click at [855, 144] on icon at bounding box center [860, 142] width 12 height 12
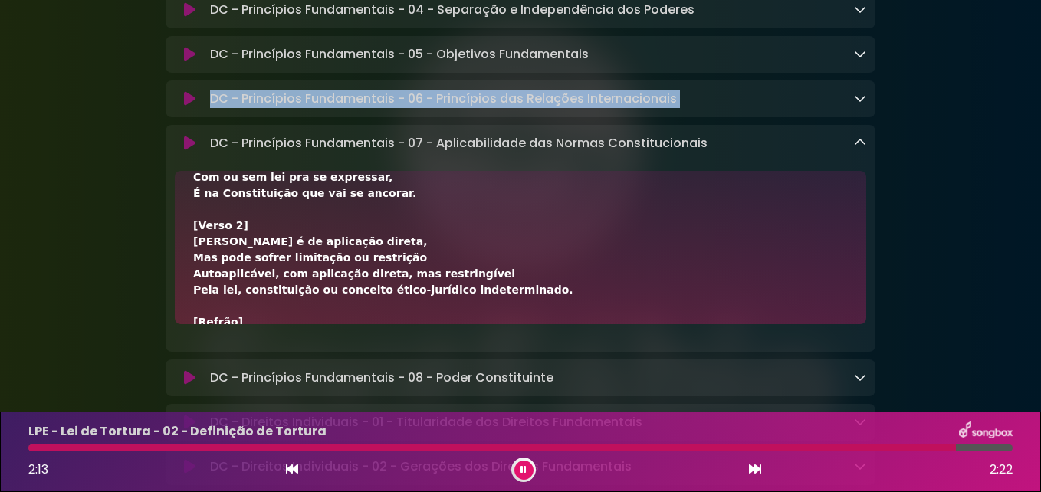
scroll to position [0, 0]
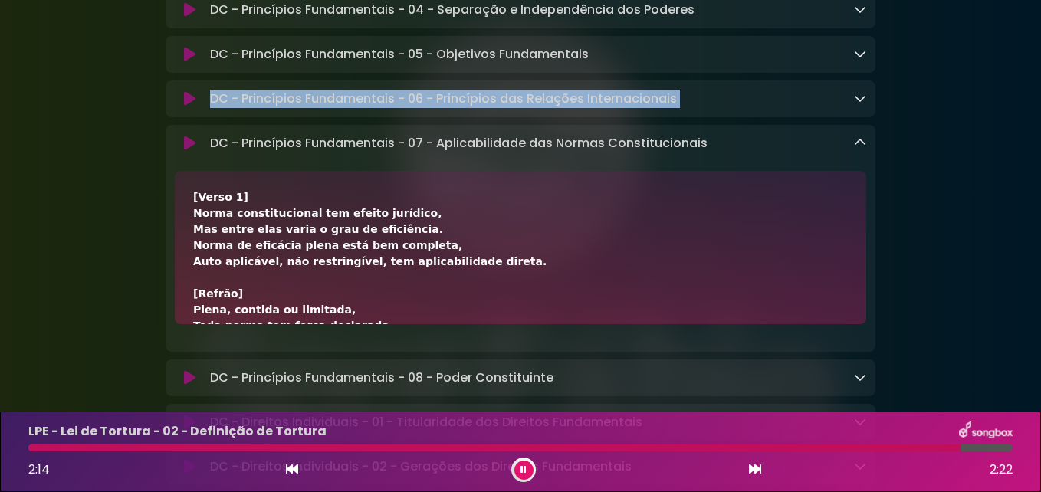
drag, startPoint x: 367, startPoint y: 305, endPoint x: 196, endPoint y: 137, distance: 239.5
click at [196, 137] on div "DC - Princípios Fundamentais - 07 - Aplicabilidade das Normas Constitucionais L…" at bounding box center [521, 238] width 710 height 227
drag, startPoint x: 196, startPoint y: 137, endPoint x: 218, endPoint y: 141, distance: 22.6
copy div "DC - Princípios Fundamentais - 07 - Aplicabilidade das Normas Constitucionais L…"
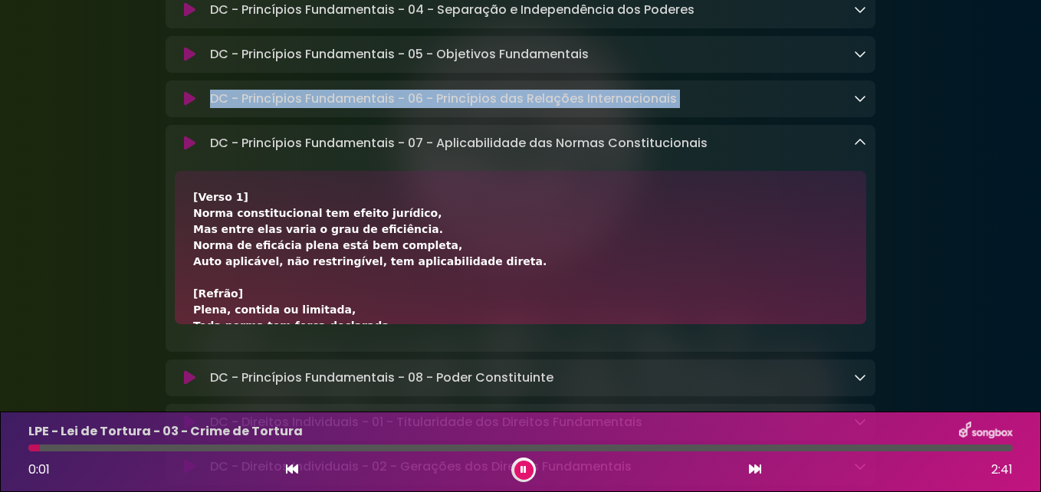
click at [863, 149] on icon at bounding box center [860, 142] width 12 height 12
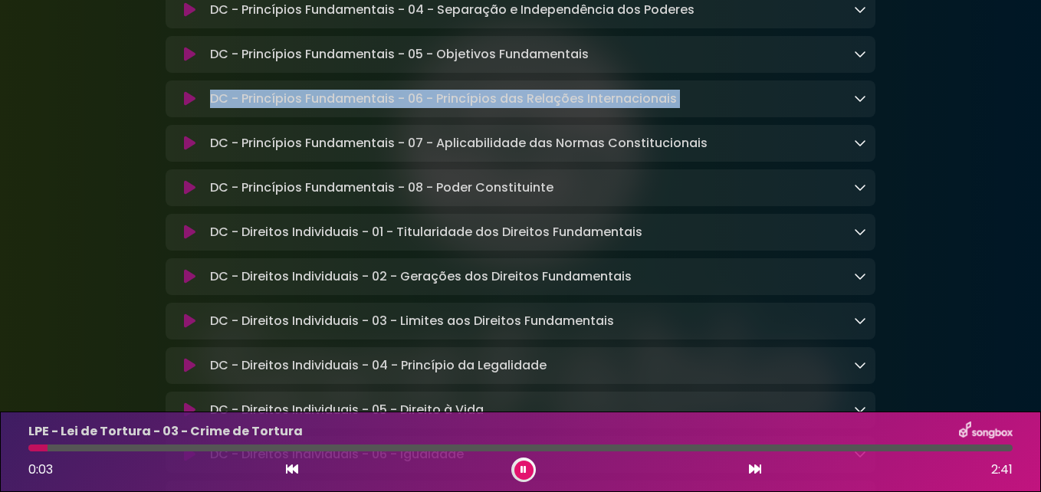
click at [858, 193] on icon at bounding box center [860, 187] width 12 height 12
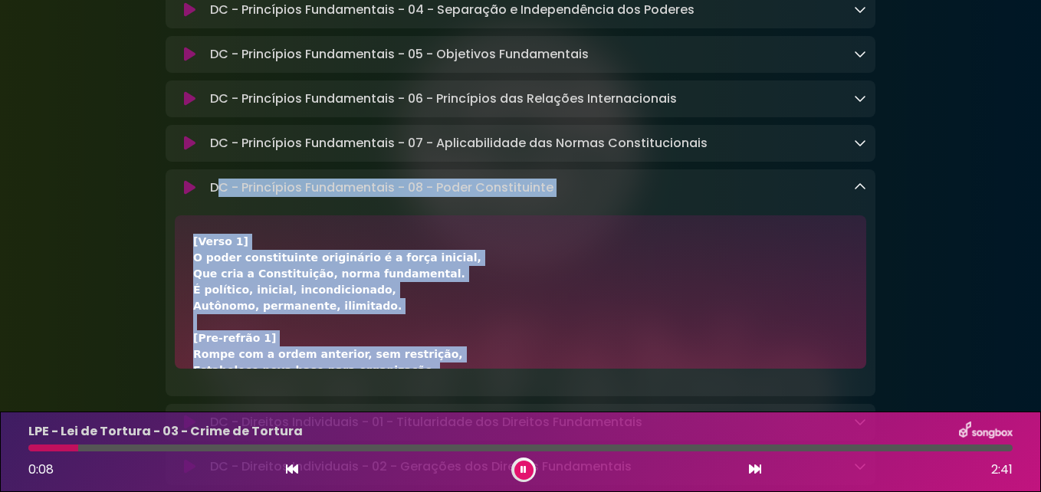
drag, startPoint x: 432, startPoint y: 350, endPoint x: 215, endPoint y: 194, distance: 267.3
click at [215, 194] on div "DC - Princípios Fundamentais - 08 - Poder Constituinte Loading Track..." at bounding box center [521, 282] width 710 height 227
click at [288, 225] on div "[Verso 1] O poder constituinte originário é a força inicial, Que cria a Constit…" at bounding box center [520, 291] width 691 height 153
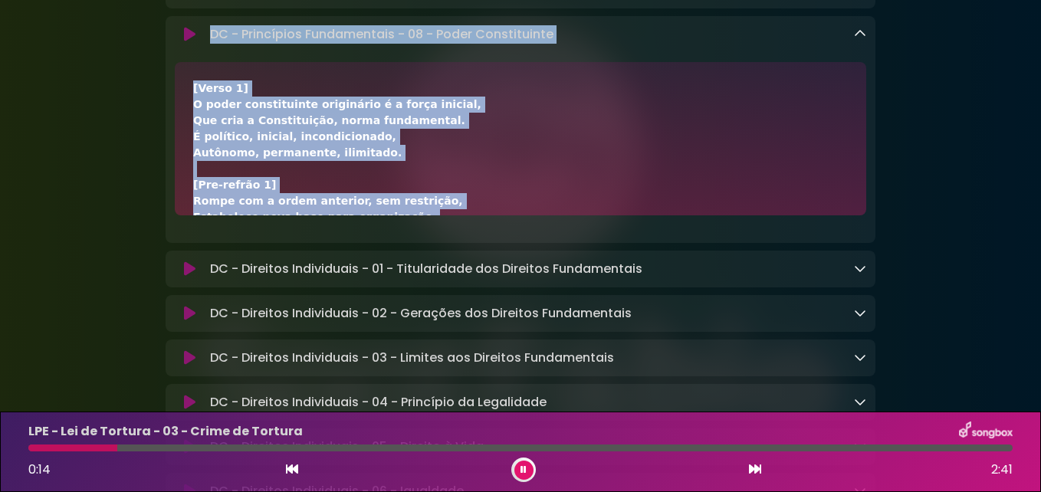
drag, startPoint x: 428, startPoint y: 195, endPoint x: 211, endPoint y: 43, distance: 265.3
click at [211, 43] on div "DC - Princípios Fundamentais - 08 - Poder Constituinte Loading Track..." at bounding box center [521, 129] width 710 height 227
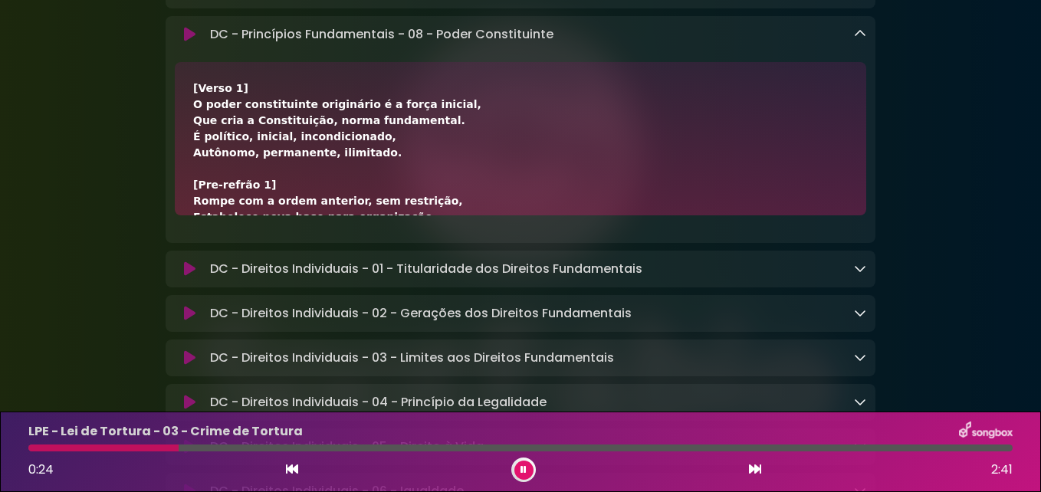
click at [852, 278] on div "DC - Direitos Individuais - 01 - Titularidade dos Direitos Fundamentais Loading…" at bounding box center [535, 269] width 662 height 18
click at [861, 274] on icon at bounding box center [860, 268] width 12 height 12
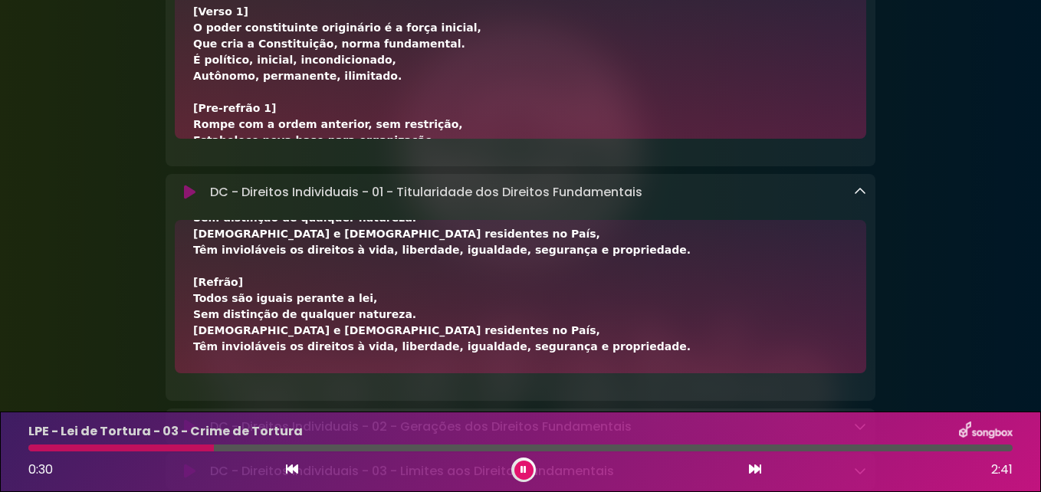
scroll to position [733, 0]
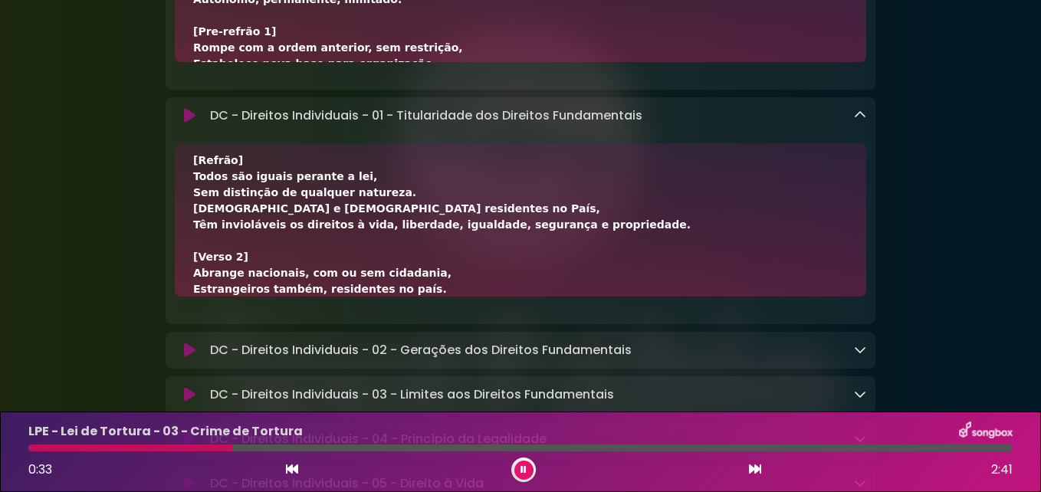
scroll to position [0, 0]
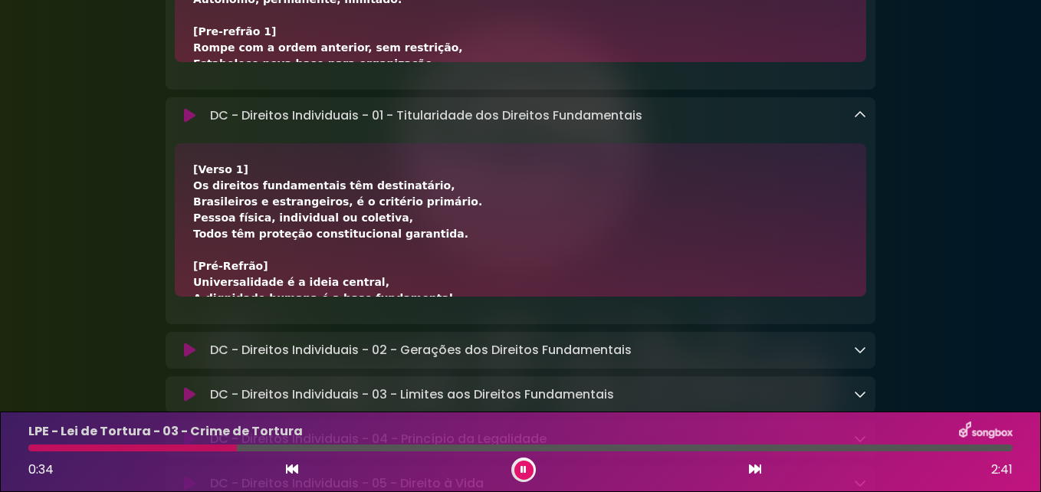
drag, startPoint x: 579, startPoint y: 277, endPoint x: 210, endPoint y: 123, distance: 400.2
click at [210, 123] on div "DC - Direitos Individuais - 01 - Titularidade dos Direitos Fundamentais Loading…" at bounding box center [521, 210] width 710 height 227
drag, startPoint x: 210, startPoint y: 123, endPoint x: 294, endPoint y: 124, distance: 84.3
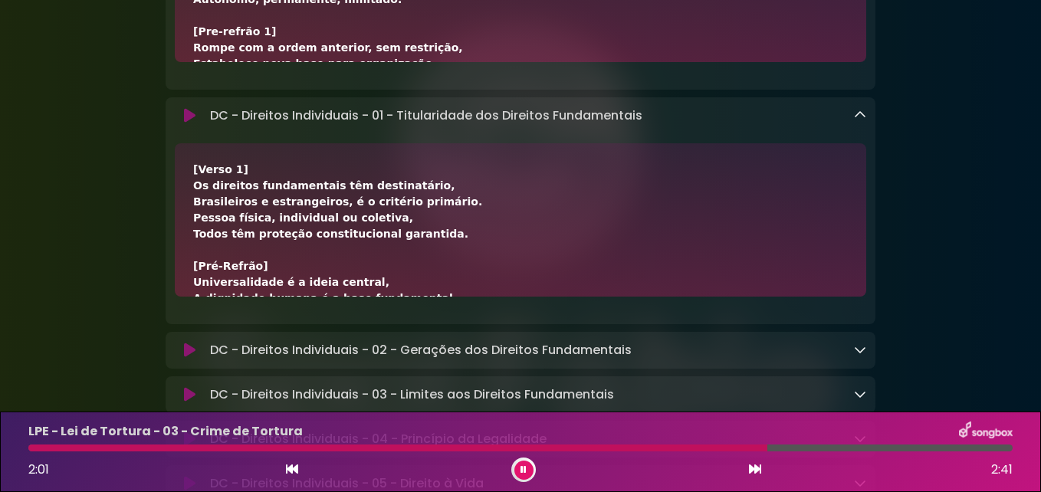
click at [861, 120] on icon at bounding box center [860, 115] width 12 height 12
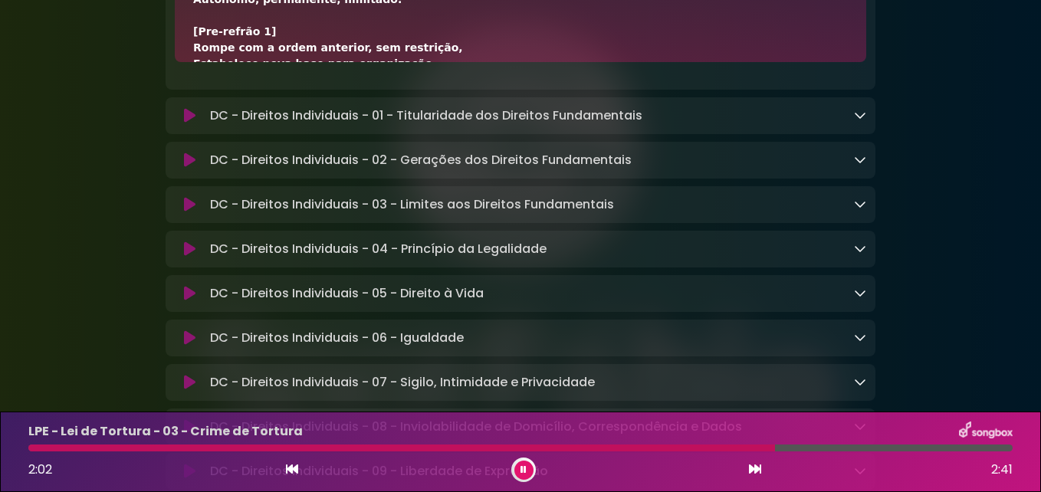
click at [856, 166] on icon at bounding box center [860, 159] width 12 height 12
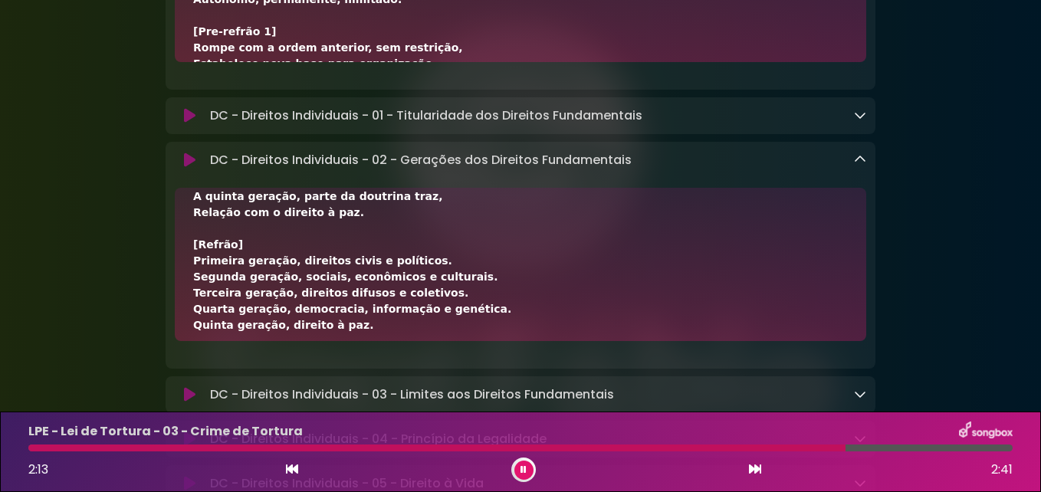
scroll to position [624, 0]
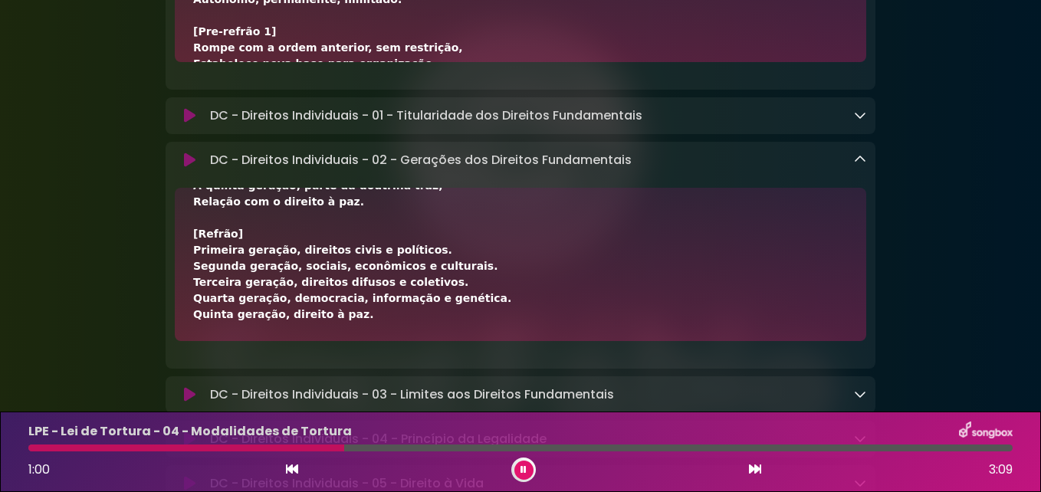
click at [523, 469] on icon at bounding box center [523, 469] width 6 height 9
